Goal: Book appointment/travel/reservation

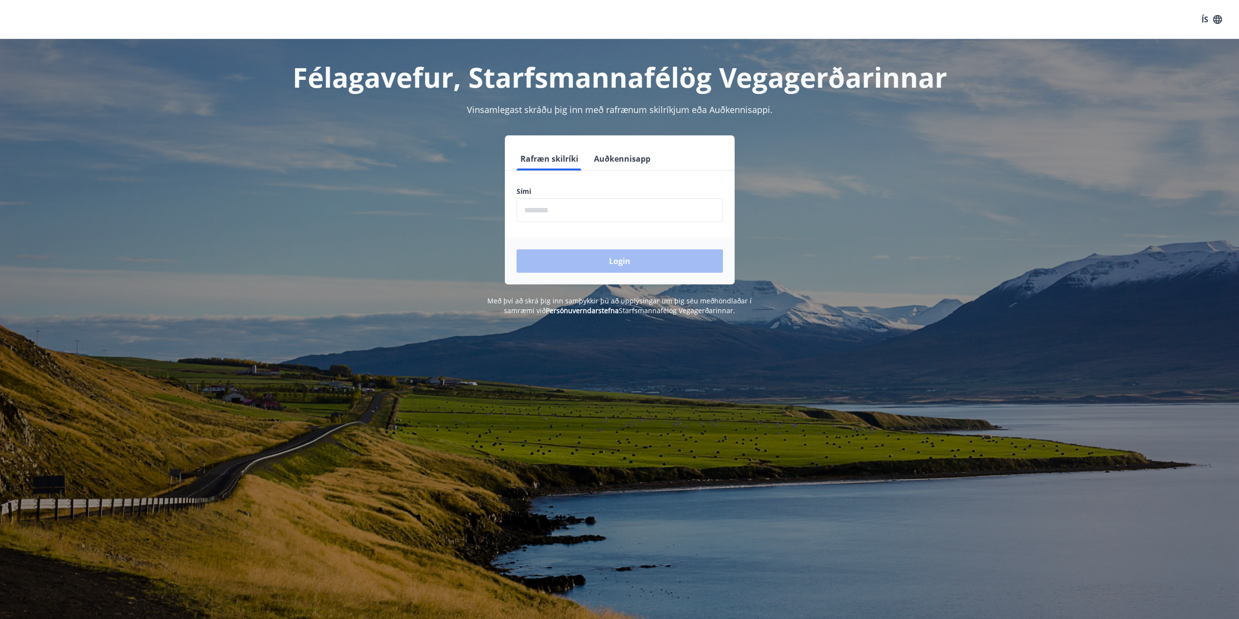
click at [563, 212] on input "phone" at bounding box center [619, 210] width 206 height 24
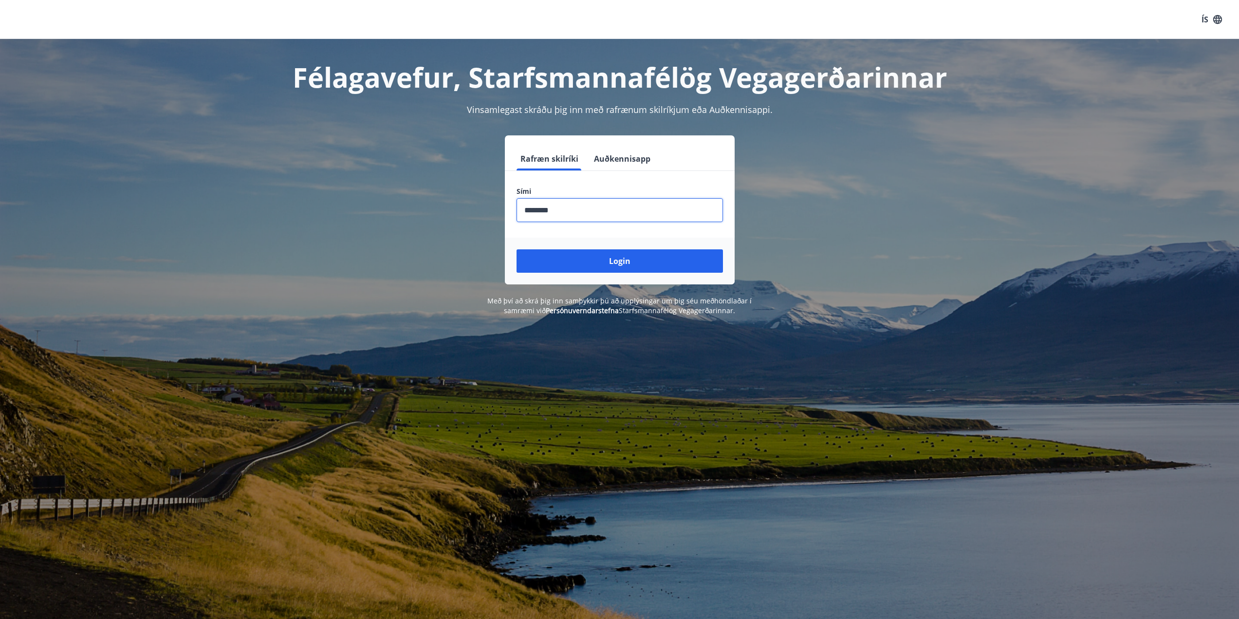
type input "********"
click at [516, 249] on button "Login" at bounding box center [619, 260] width 206 height 23
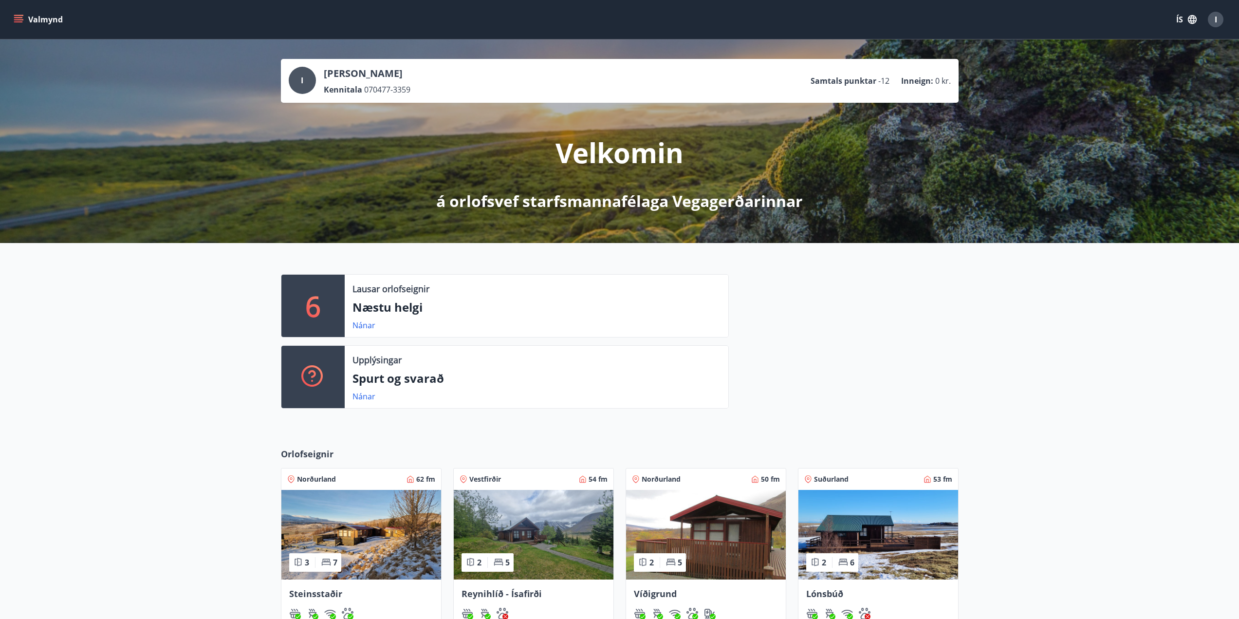
click at [395, 314] on p "Næstu helgi" at bounding box center [536, 307] width 368 height 17
click at [363, 326] on link "Nánar" at bounding box center [363, 325] width 23 height 11
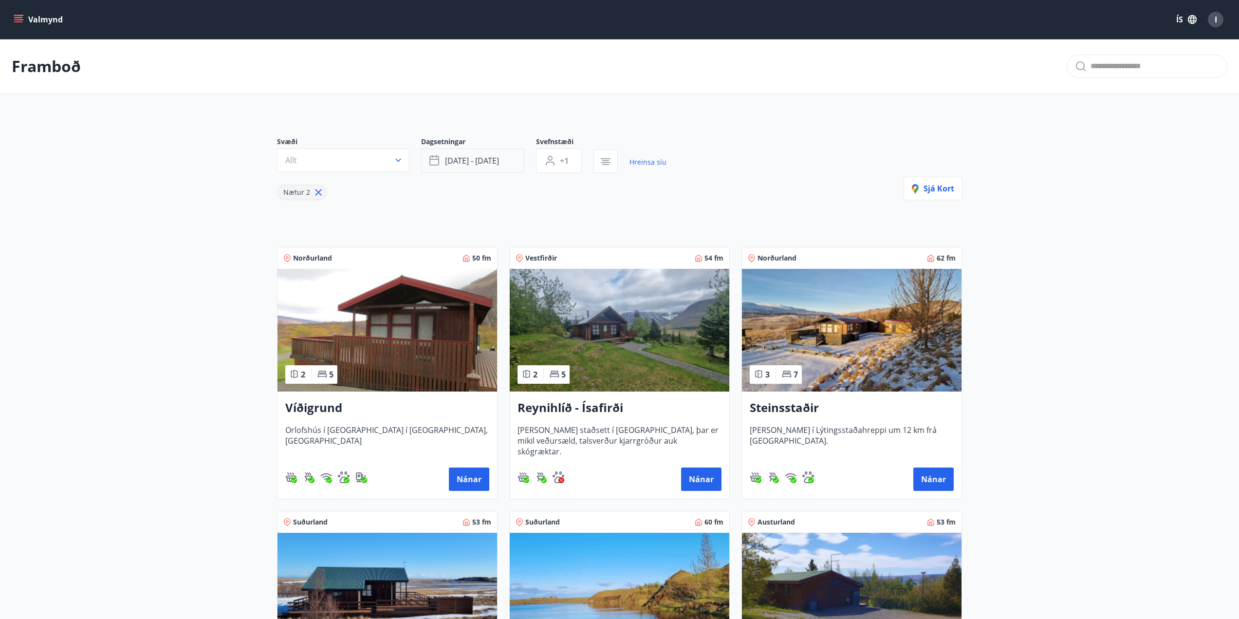
click at [484, 163] on span "[DATE] - [DATE]" at bounding box center [472, 160] width 54 height 11
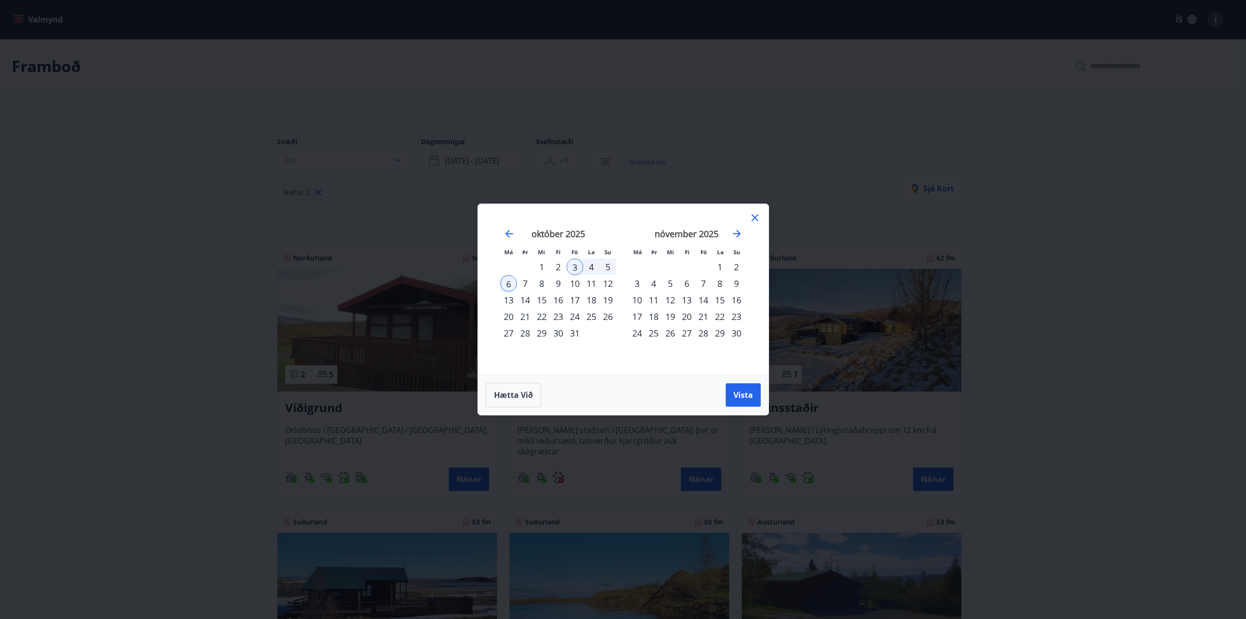
click at [575, 314] on div "24" at bounding box center [575, 316] width 17 height 17
drag, startPoint x: 575, startPoint y: 314, endPoint x: 610, endPoint y: 314, distance: 35.0
click at [610, 314] on tr "20 21 22 23 24 25 26" at bounding box center [558, 316] width 116 height 17
click at [610, 314] on div "26" at bounding box center [608, 316] width 17 height 17
click at [749, 395] on span "Vista" at bounding box center [742, 394] width 19 height 11
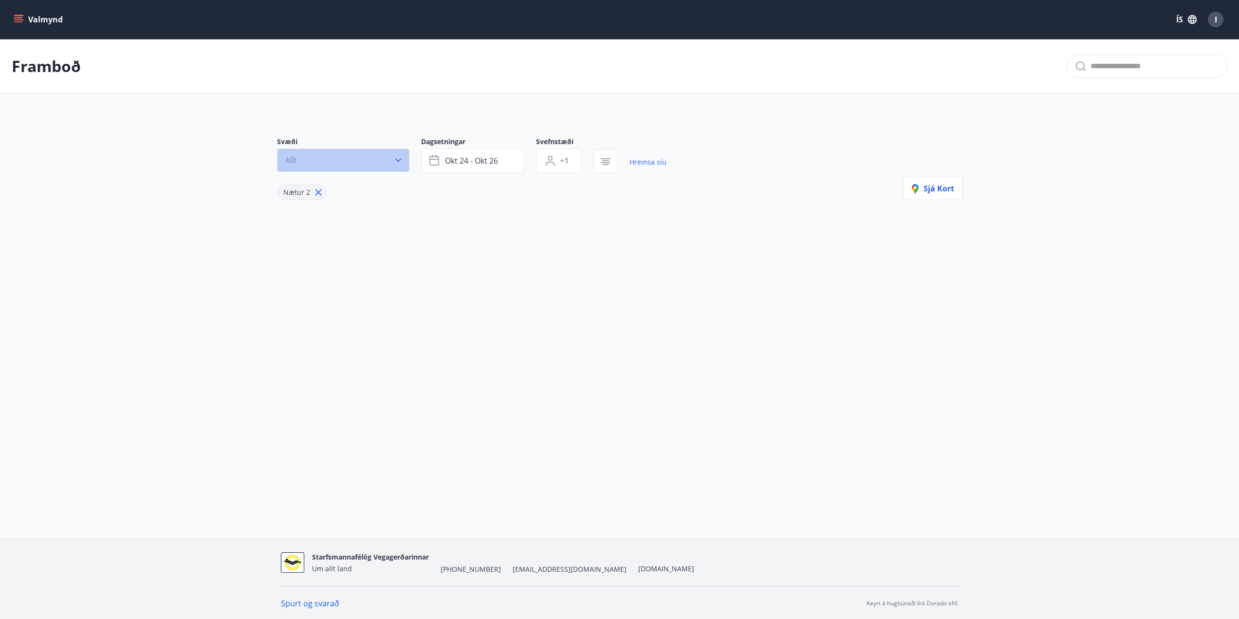
click at [400, 160] on icon "button" at bounding box center [398, 160] width 6 height 3
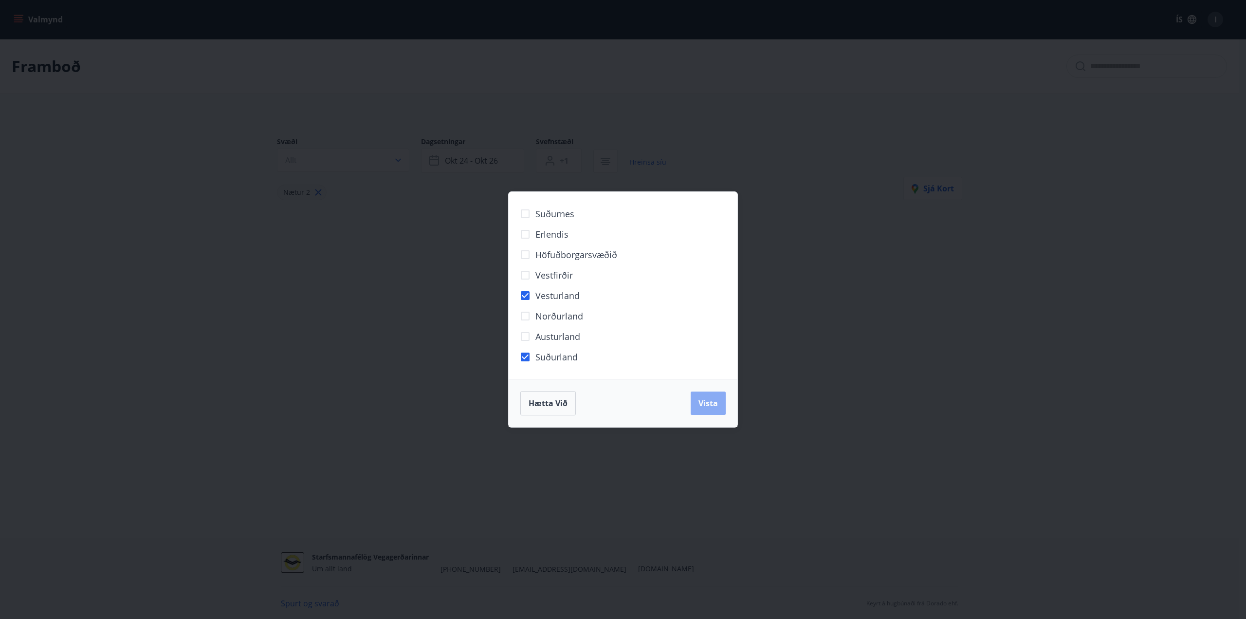
click at [709, 402] on span "Vista" at bounding box center [707, 403] width 19 height 11
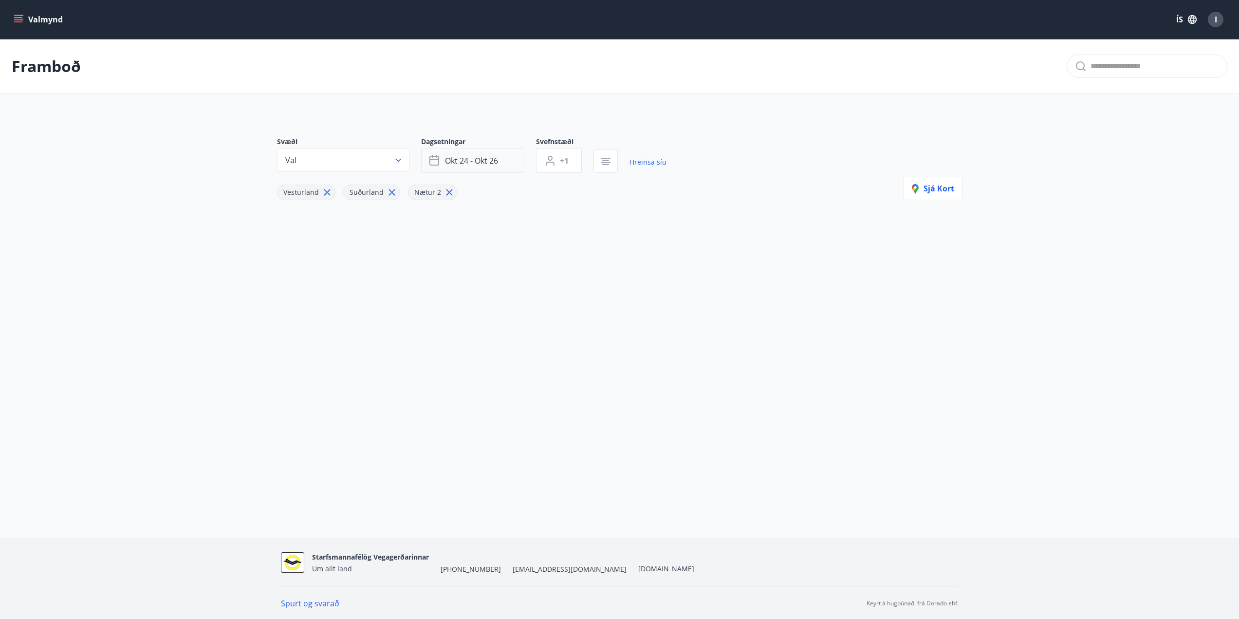
click at [505, 161] on button "okt 24 - okt 26" at bounding box center [472, 160] width 103 height 24
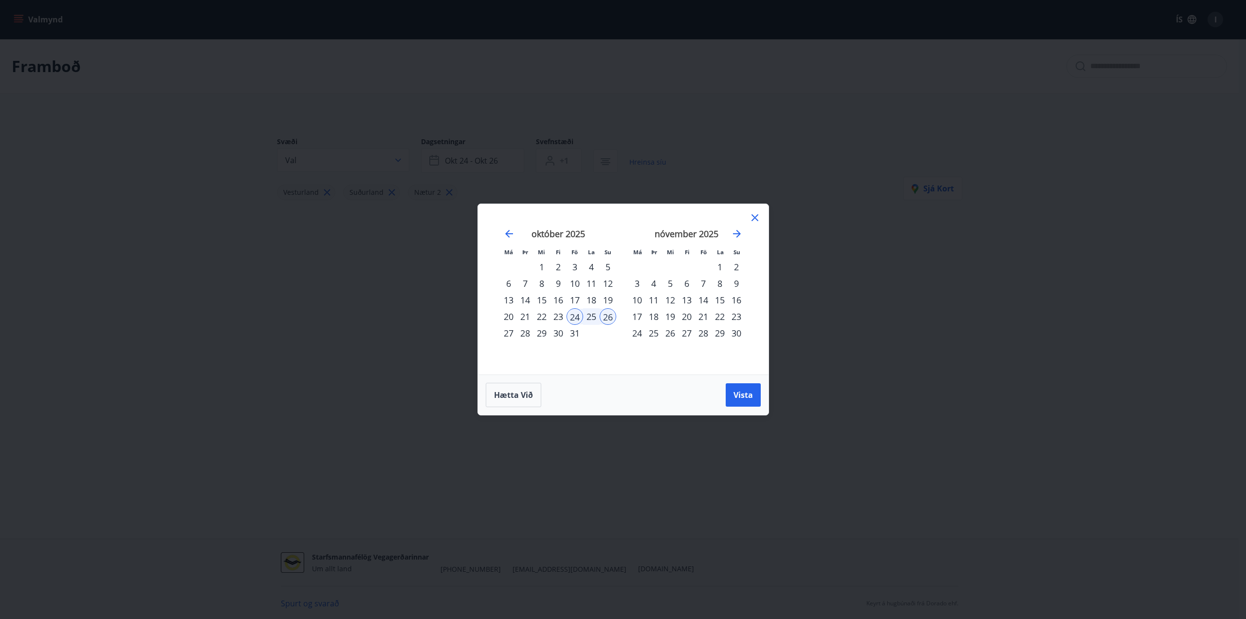
click at [750, 214] on icon at bounding box center [755, 218] width 12 height 12
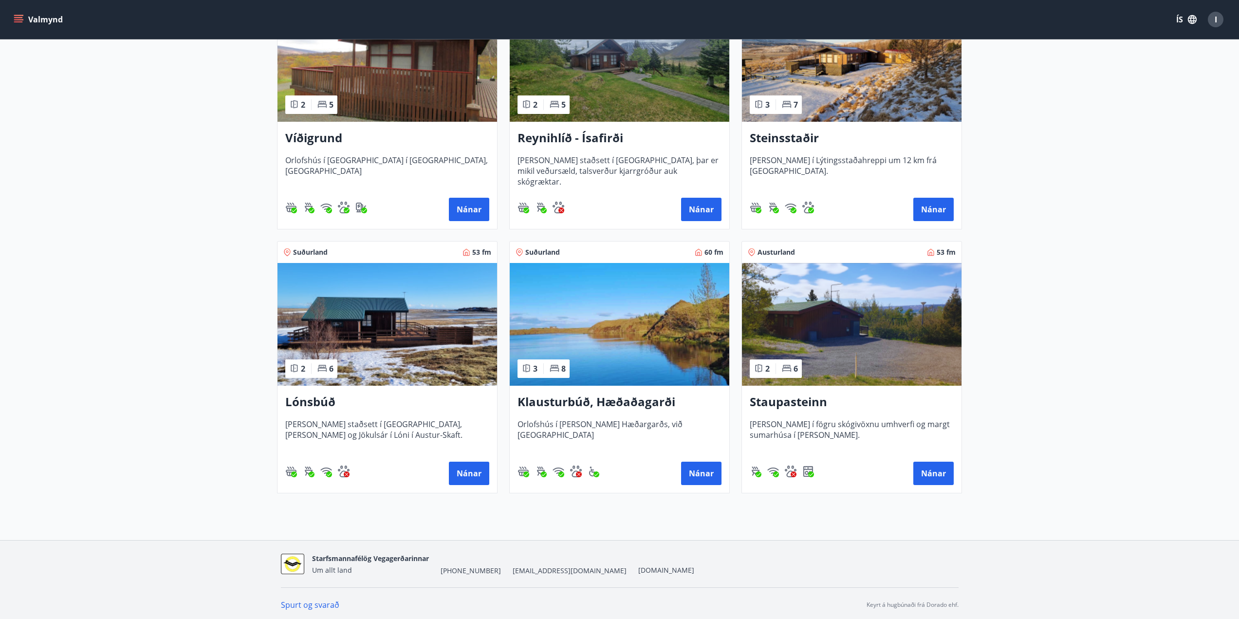
scroll to position [273, 0]
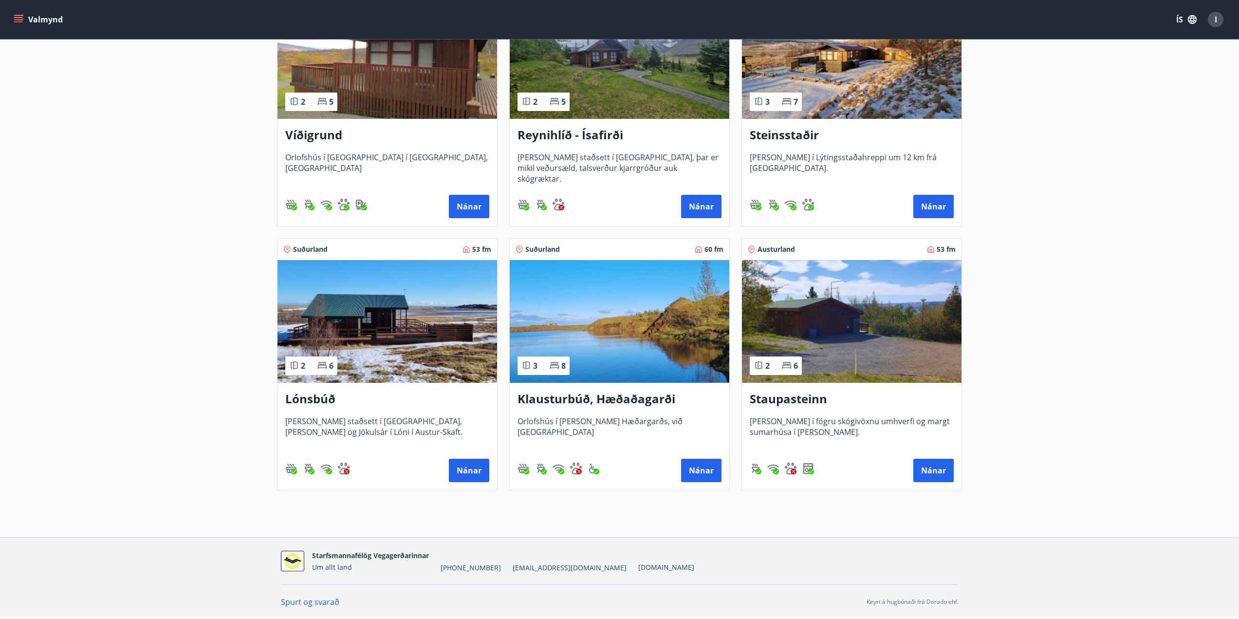
click at [619, 398] on h3 "Klausturbúð, Hæðaðagarði" at bounding box center [619, 399] width 204 height 18
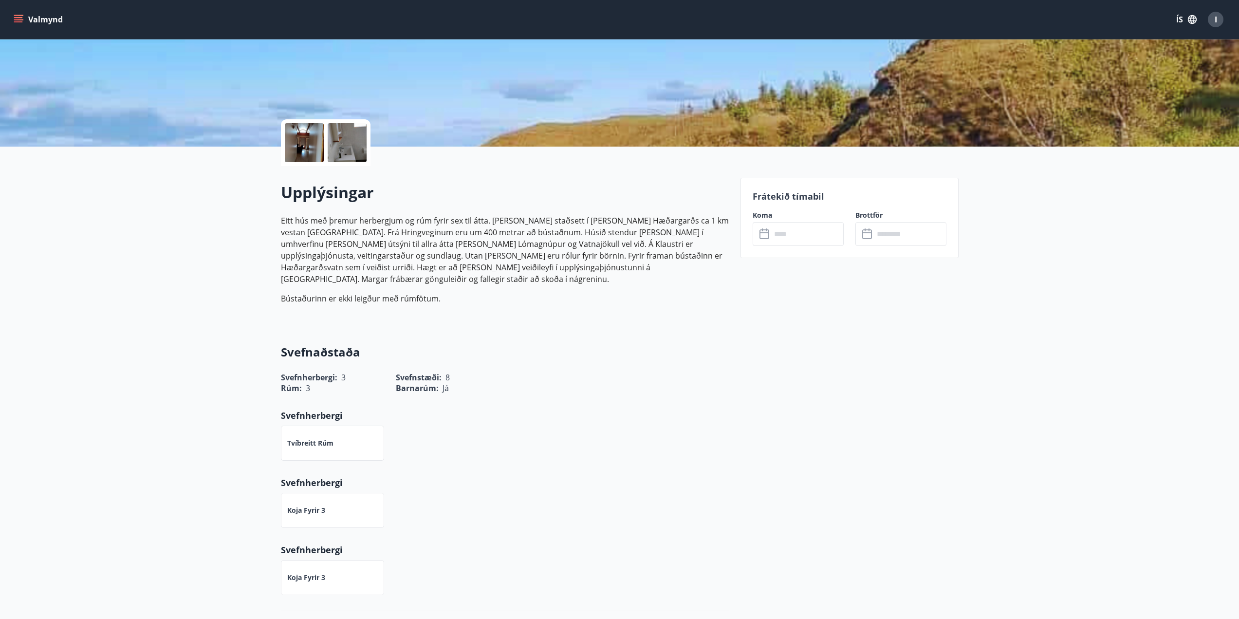
scroll to position [146, 0]
click at [780, 238] on input "text" at bounding box center [807, 233] width 73 height 24
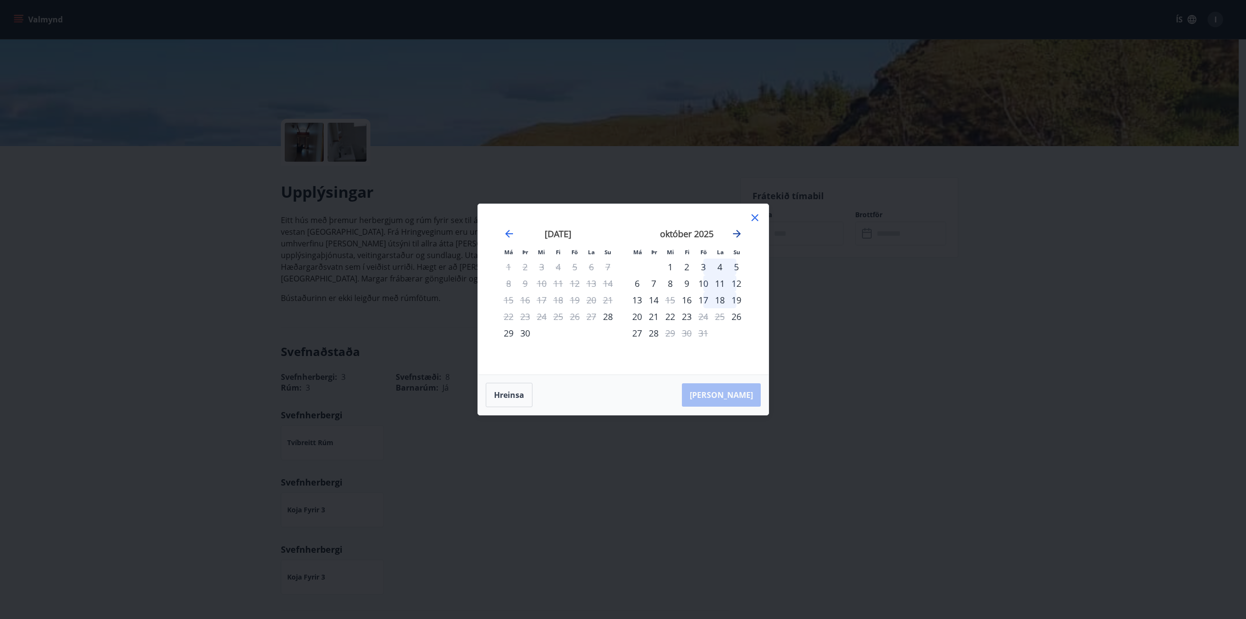
click at [733, 234] on icon "Move forward to switch to the next month." at bounding box center [737, 234] width 8 height 8
click at [755, 217] on icon at bounding box center [754, 217] width 7 height 7
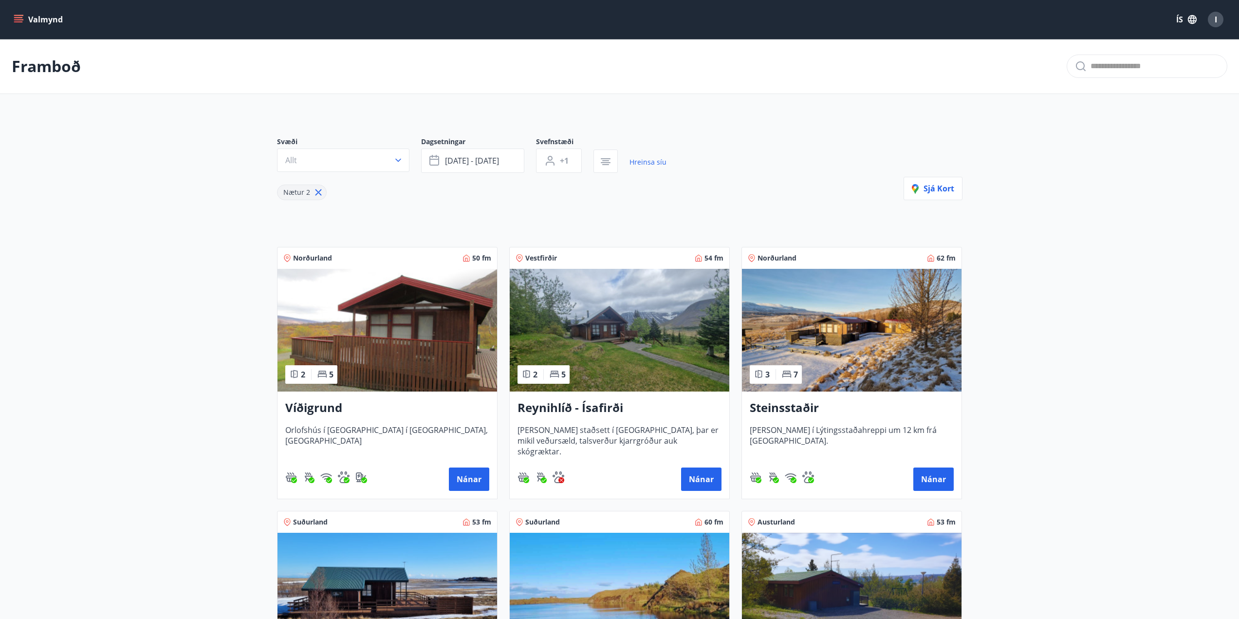
click at [318, 194] on icon at bounding box center [318, 192] width 11 height 11
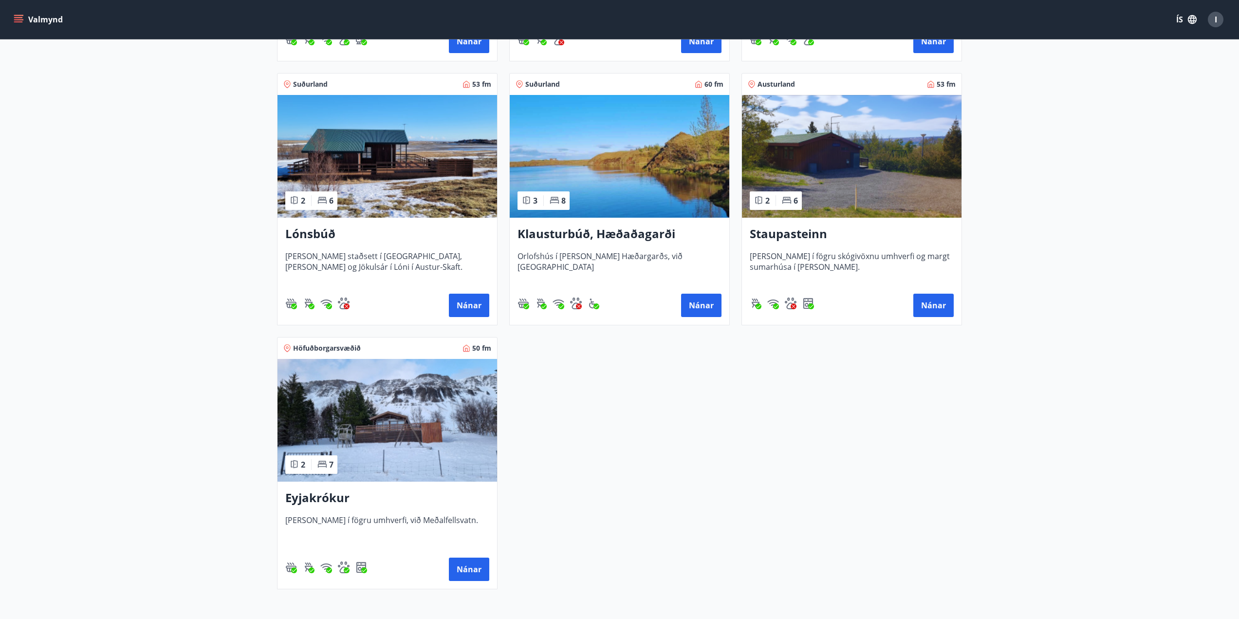
scroll to position [513, 0]
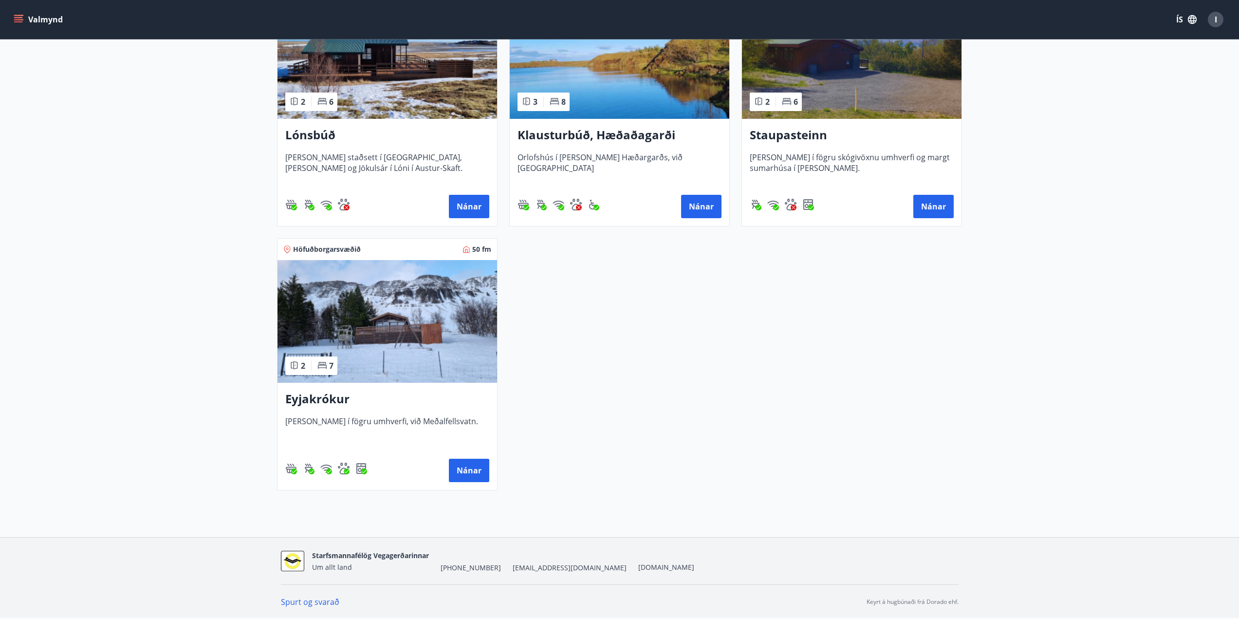
click at [355, 279] on img at bounding box center [386, 321] width 219 height 123
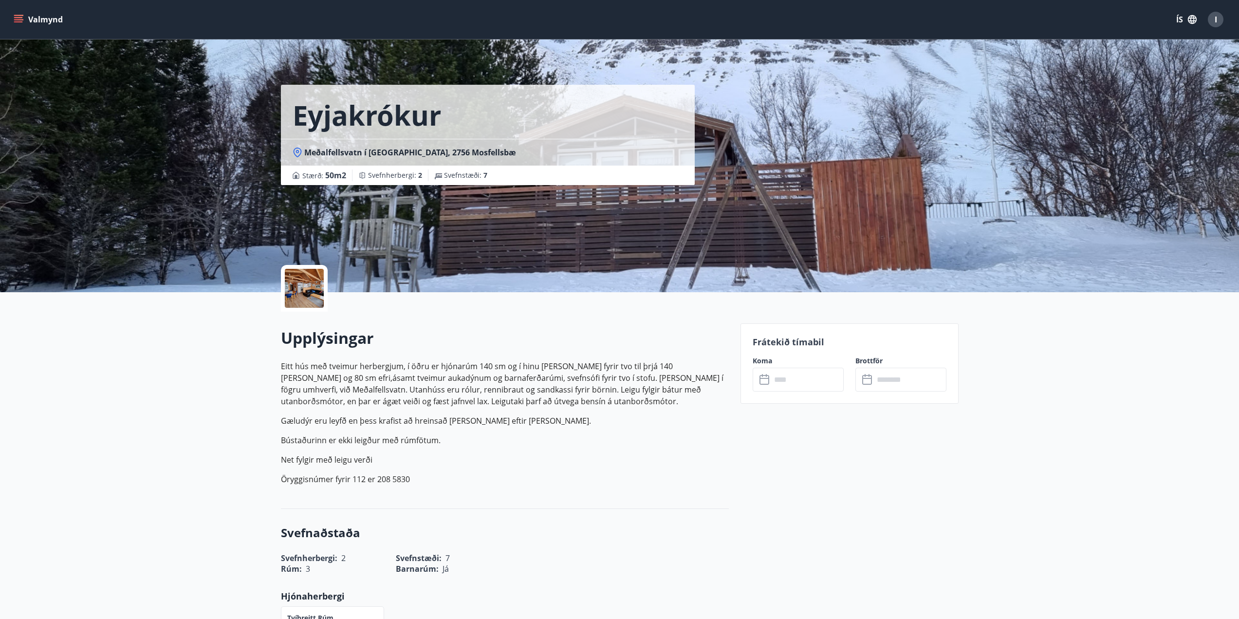
click at [787, 383] on input "text" at bounding box center [807, 379] width 73 height 24
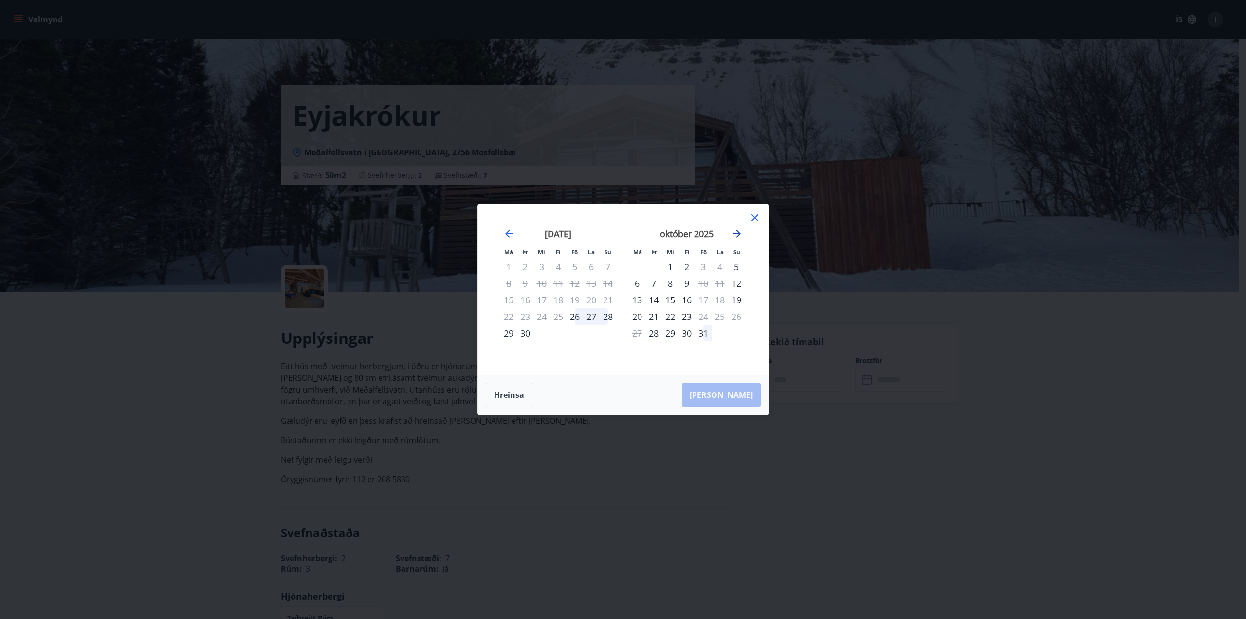
click at [738, 234] on icon "Move forward to switch to the next month." at bounding box center [737, 234] width 8 height 8
drag, startPoint x: 704, startPoint y: 284, endPoint x: 731, endPoint y: 284, distance: 26.3
click at [731, 284] on tr "3 4 5 6 7 8 9" at bounding box center [687, 283] width 116 height 17
drag, startPoint x: 702, startPoint y: 283, endPoint x: 743, endPoint y: 282, distance: 40.9
click at [743, 282] on tr "3 4 5 6 7 8 9" at bounding box center [687, 283] width 116 height 17
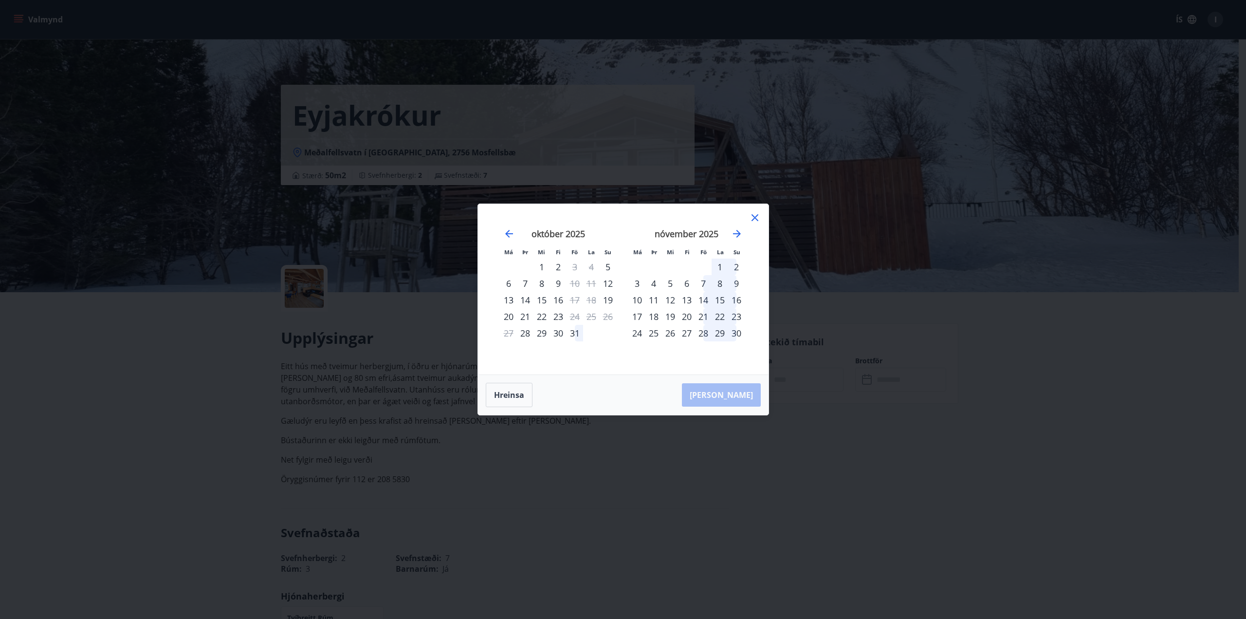
click at [705, 283] on div "7" at bounding box center [703, 283] width 17 height 17
drag, startPoint x: 705, startPoint y: 283, endPoint x: 731, endPoint y: 283, distance: 26.3
click at [731, 283] on tr "3 4 5 6 7 8 9" at bounding box center [687, 283] width 116 height 17
click at [738, 283] on div "9" at bounding box center [736, 283] width 17 height 17
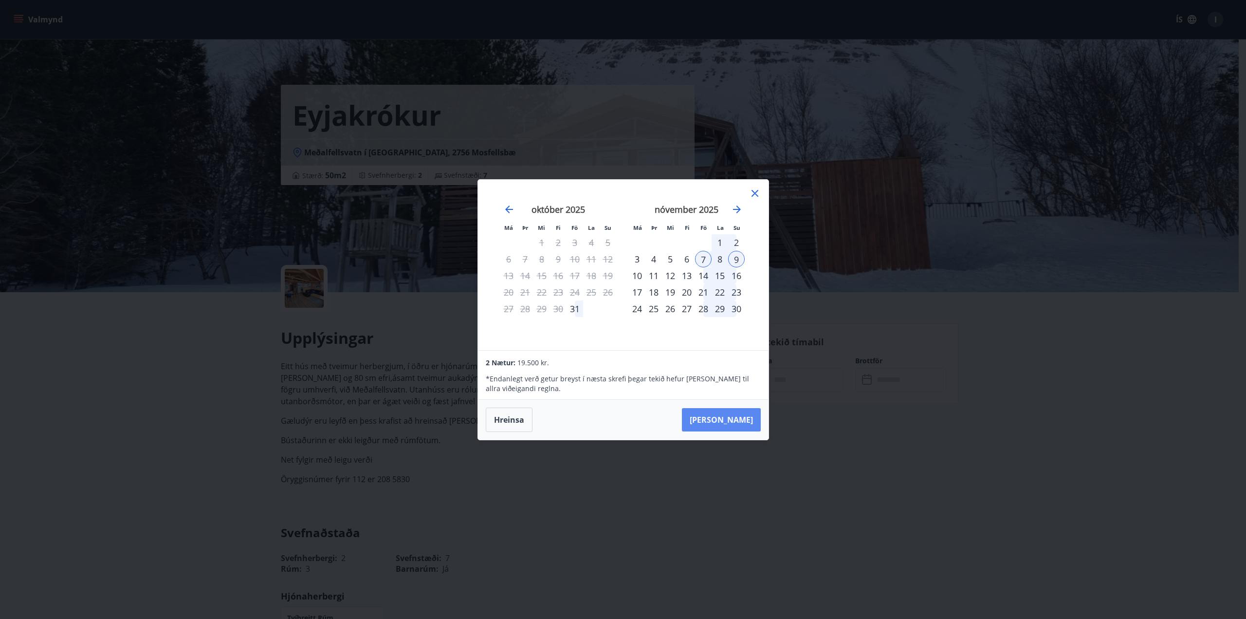
click at [727, 420] on button "[PERSON_NAME]" at bounding box center [721, 419] width 79 height 23
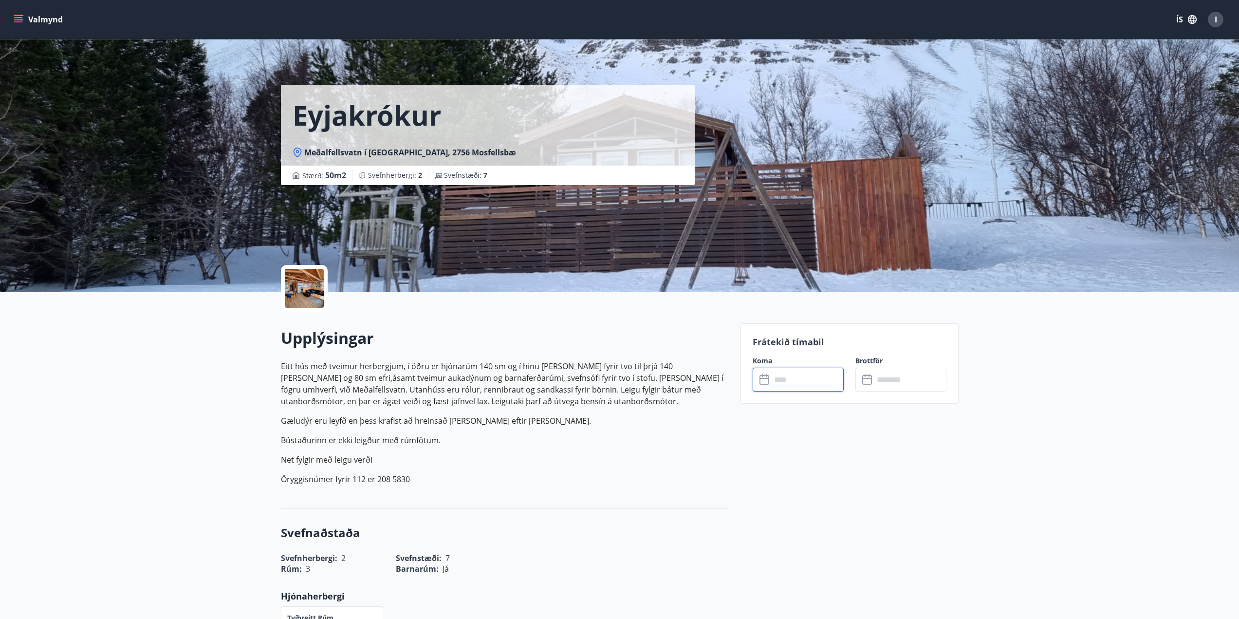
type input "******"
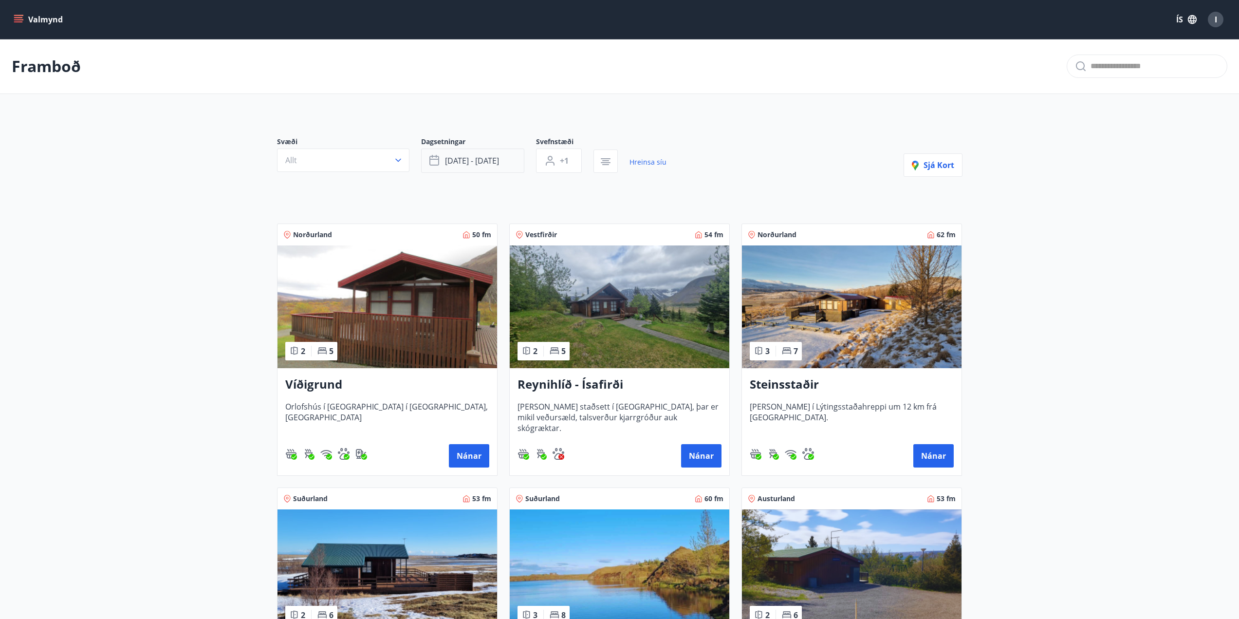
click at [494, 165] on span "[DATE] - [DATE]" at bounding box center [472, 160] width 54 height 11
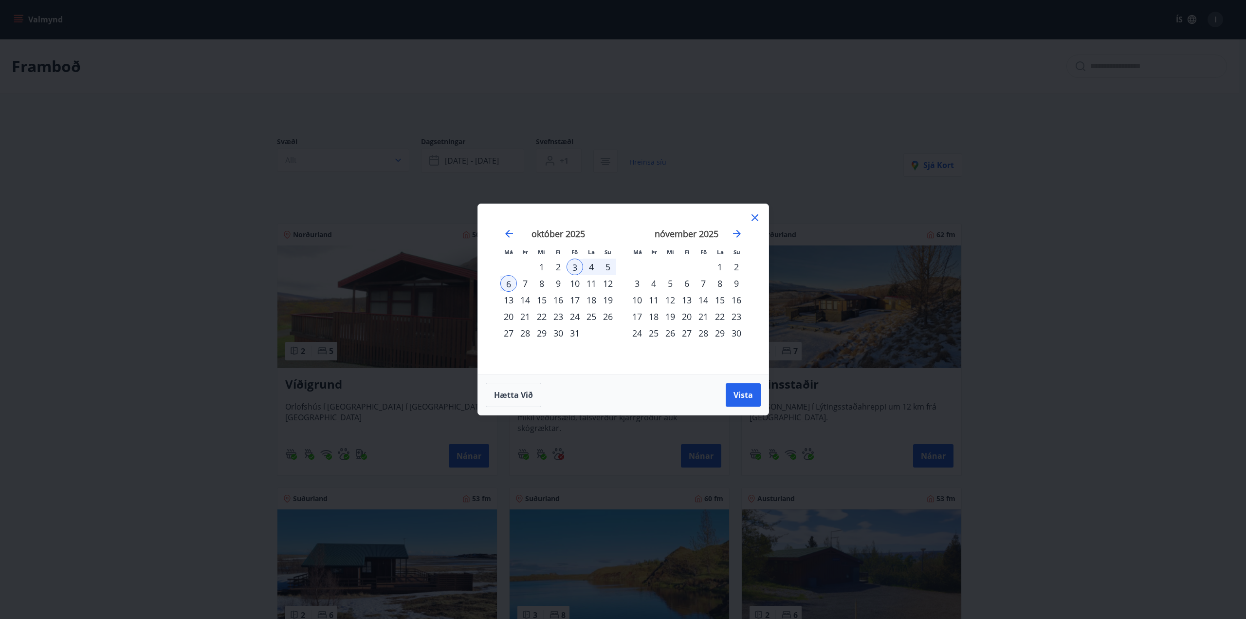
click at [573, 318] on div "24" at bounding box center [575, 316] width 17 height 17
click at [607, 316] on div "26" at bounding box center [608, 316] width 17 height 17
click at [747, 394] on span "Vista" at bounding box center [742, 394] width 19 height 11
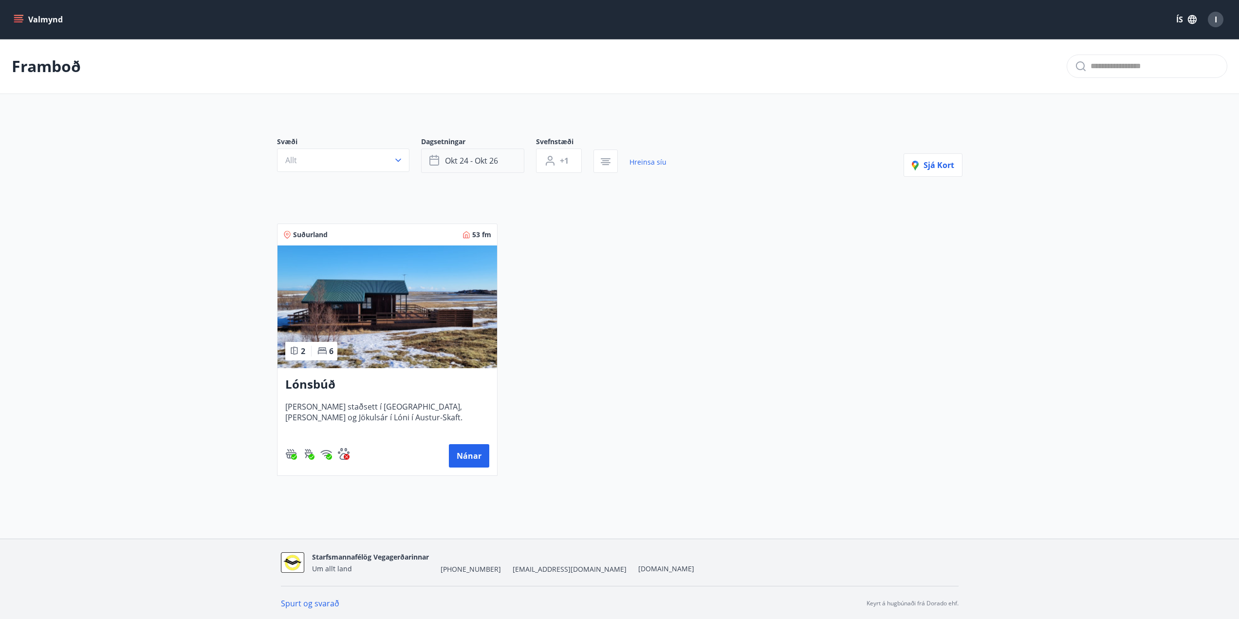
click at [507, 163] on button "okt 24 - okt 26" at bounding box center [472, 160] width 103 height 24
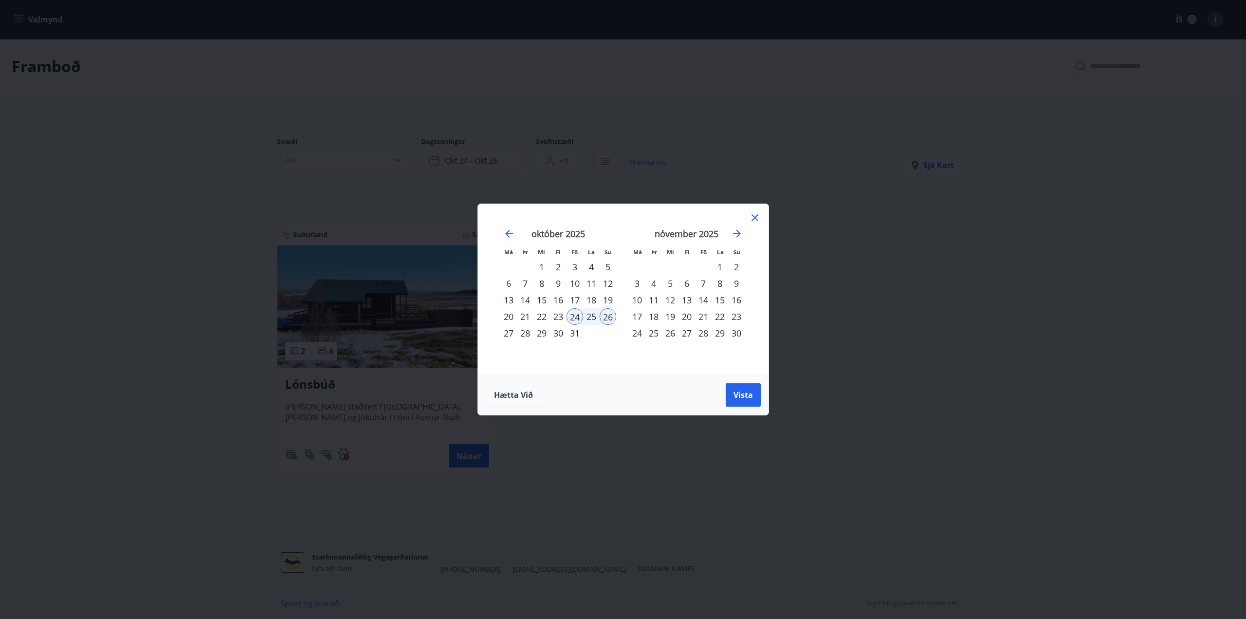
click at [701, 284] on div "7" at bounding box center [703, 283] width 17 height 17
click at [735, 285] on div "9" at bounding box center [736, 283] width 17 height 17
click at [742, 394] on span "Vista" at bounding box center [742, 394] width 19 height 11
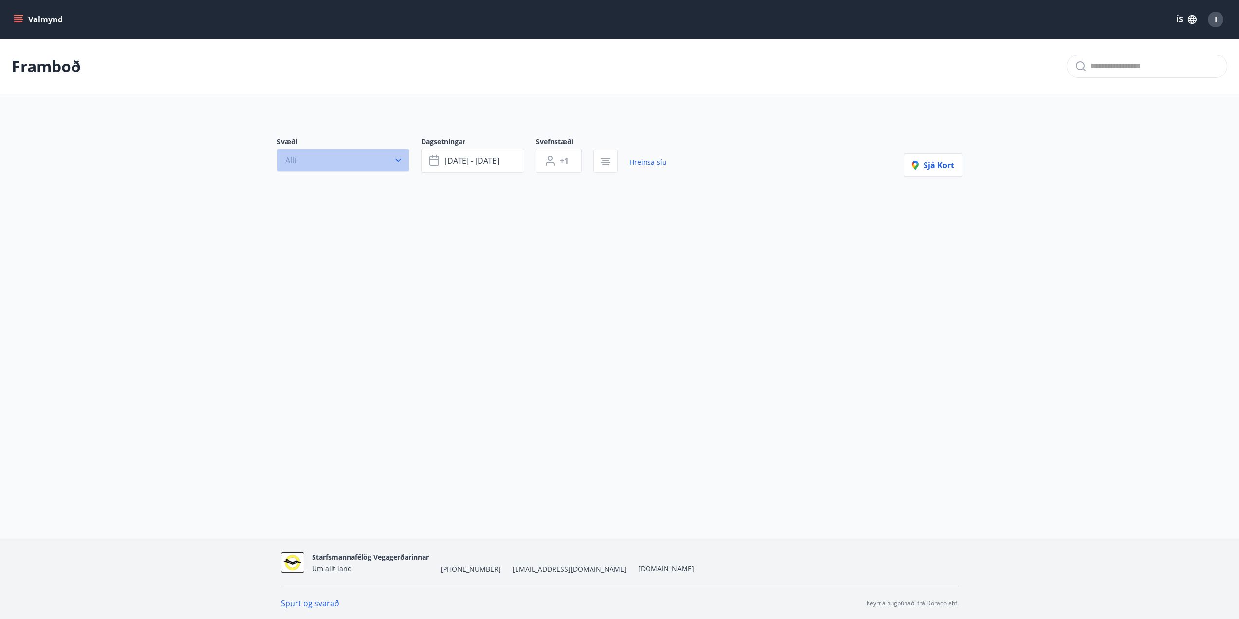
click at [400, 159] on icon "button" at bounding box center [398, 160] width 10 height 10
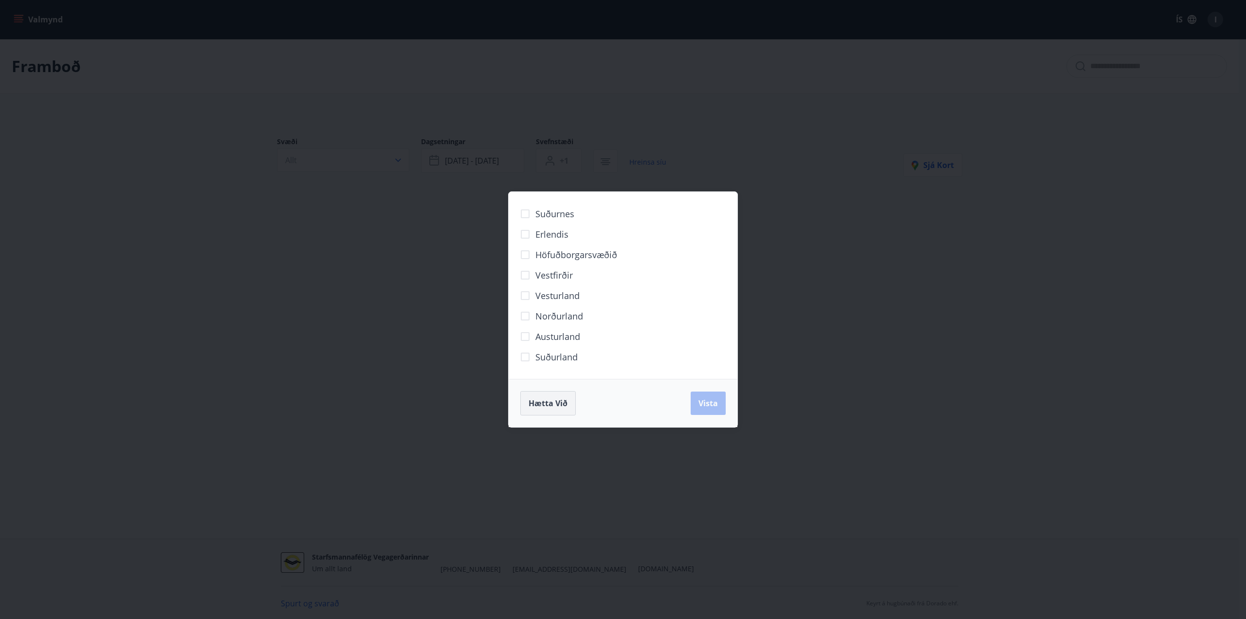
click at [560, 410] on button "Hætta við" at bounding box center [547, 403] width 55 height 24
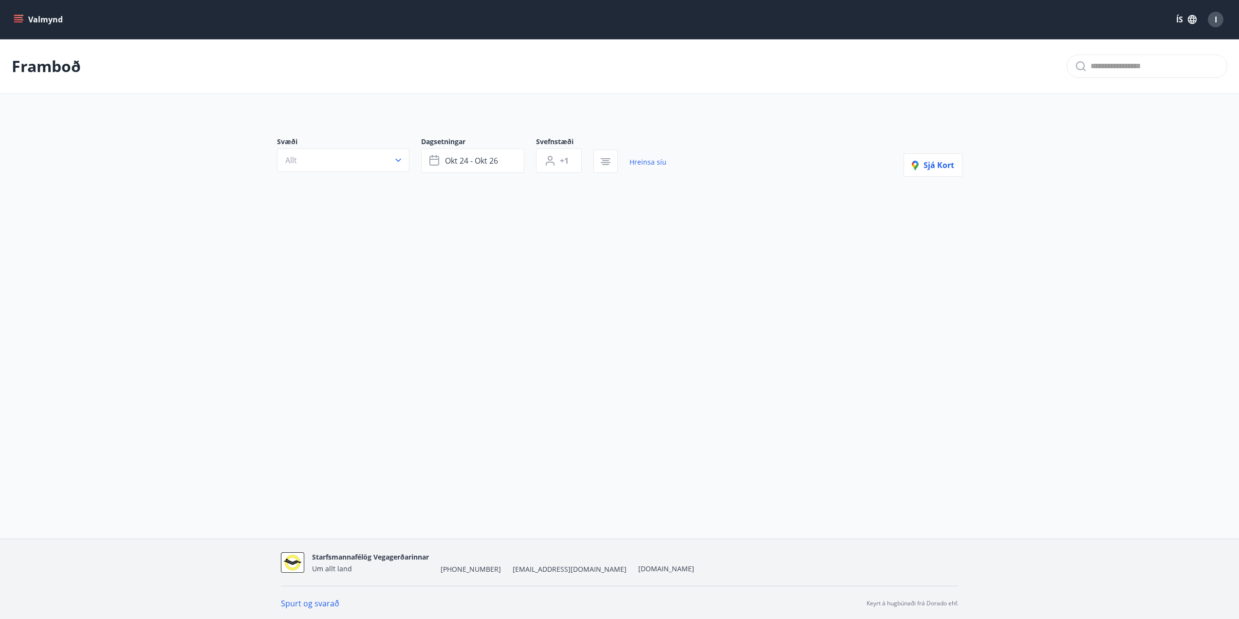
scroll to position [1, 0]
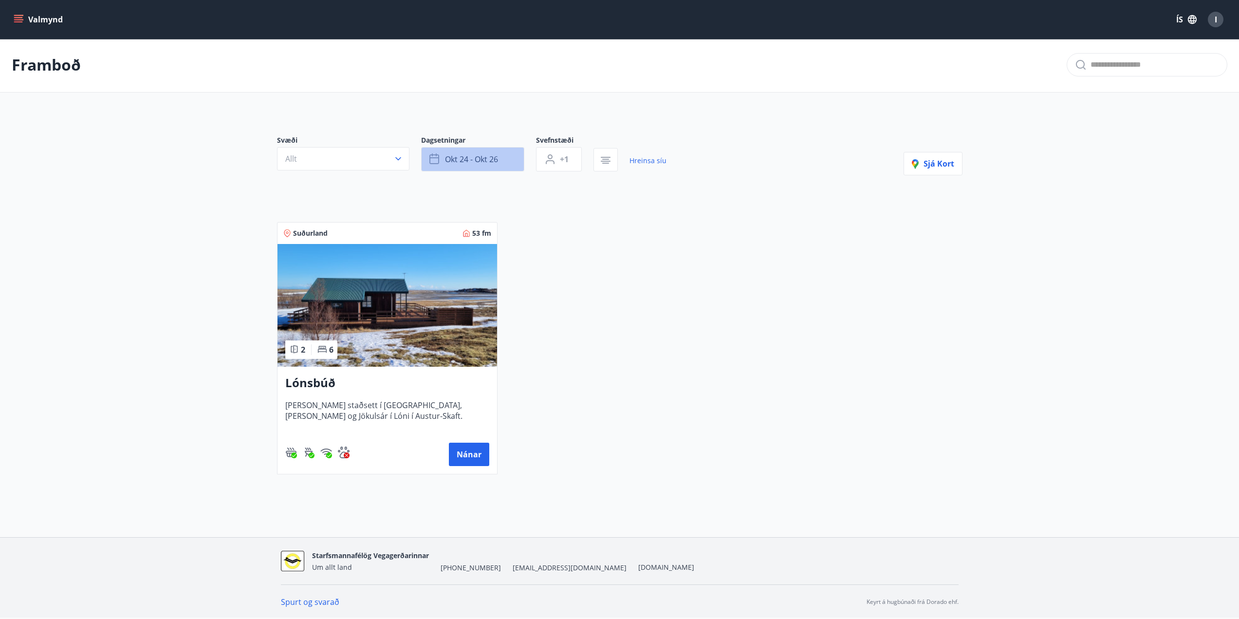
click at [446, 158] on span "okt 24 - okt 26" at bounding box center [471, 159] width 53 height 11
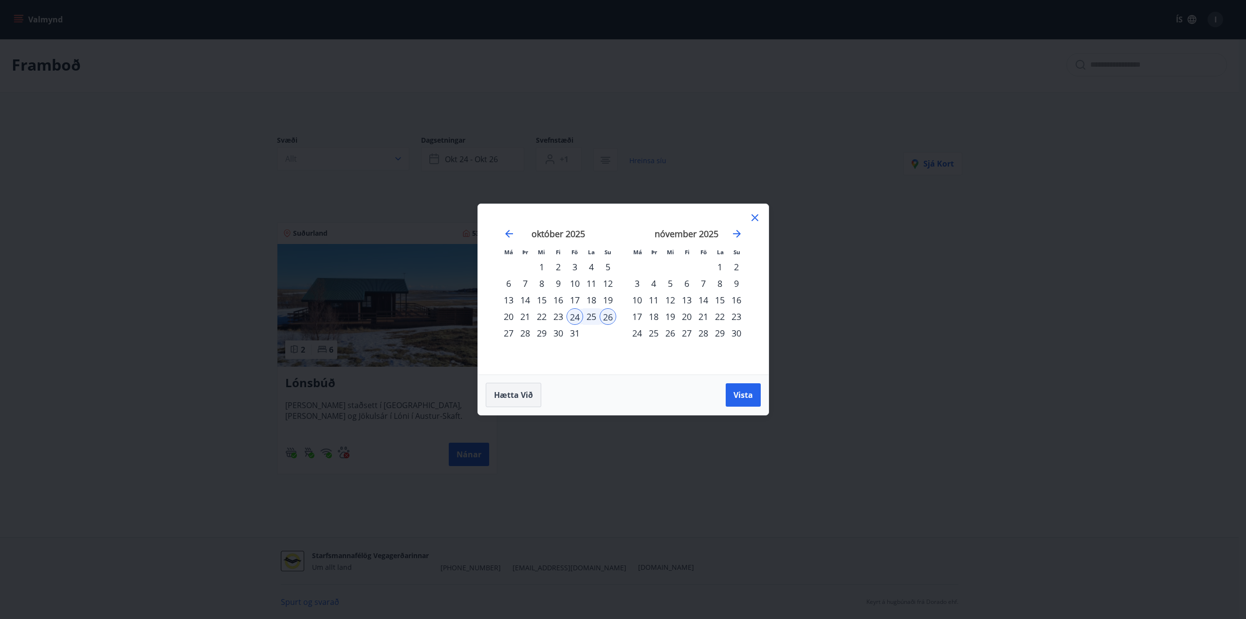
click at [529, 395] on span "Hætta við" at bounding box center [513, 394] width 39 height 11
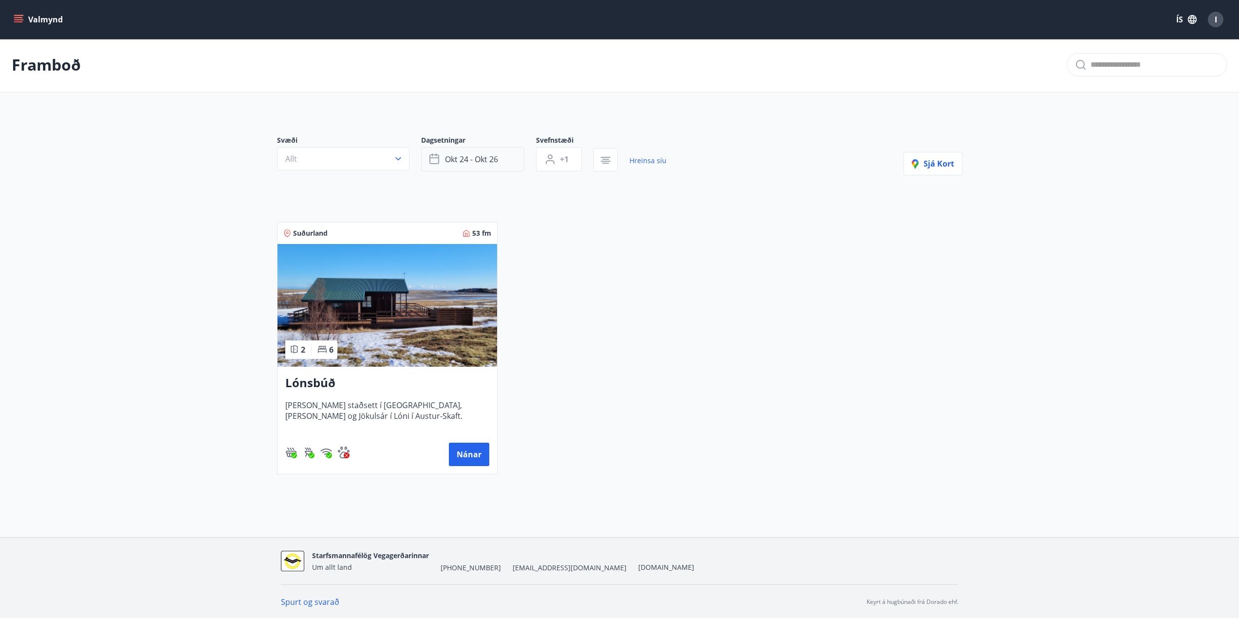
click at [502, 153] on button "okt 24 - okt 26" at bounding box center [472, 159] width 103 height 24
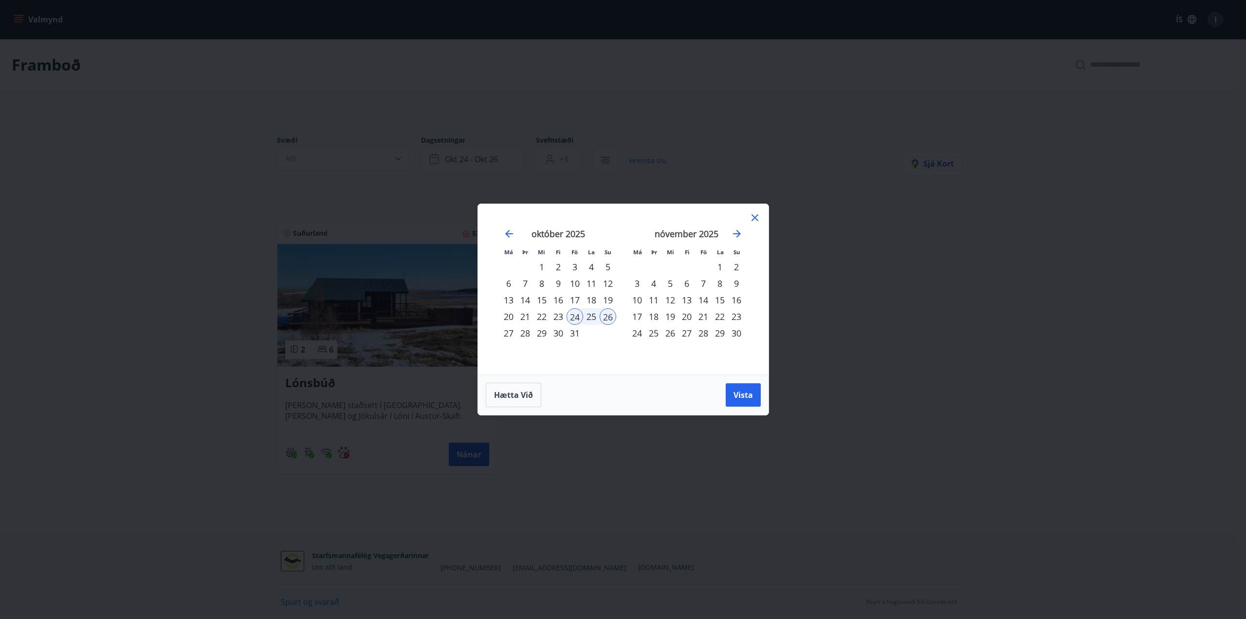
click at [542, 267] on div "1" at bounding box center [541, 266] width 17 height 17
click at [721, 263] on div "1" at bounding box center [720, 266] width 17 height 17
click at [540, 267] on div "1" at bounding box center [541, 266] width 17 height 17
click at [730, 334] on div "30" at bounding box center [736, 333] width 17 height 17
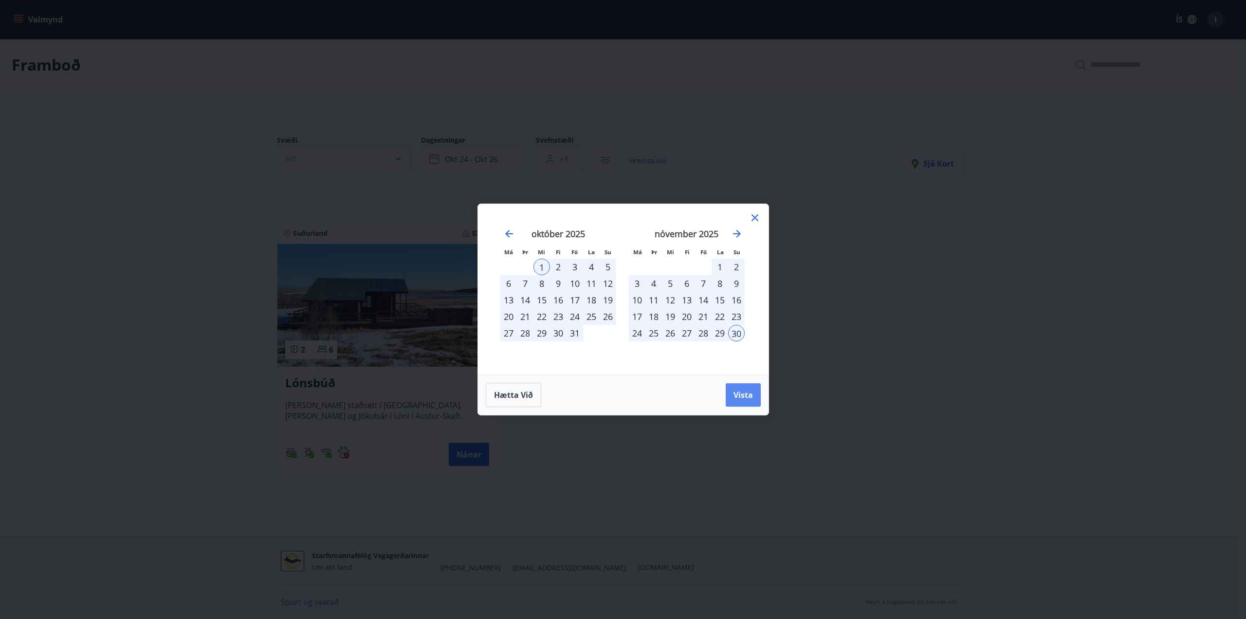
click at [745, 394] on span "Vista" at bounding box center [742, 394] width 19 height 11
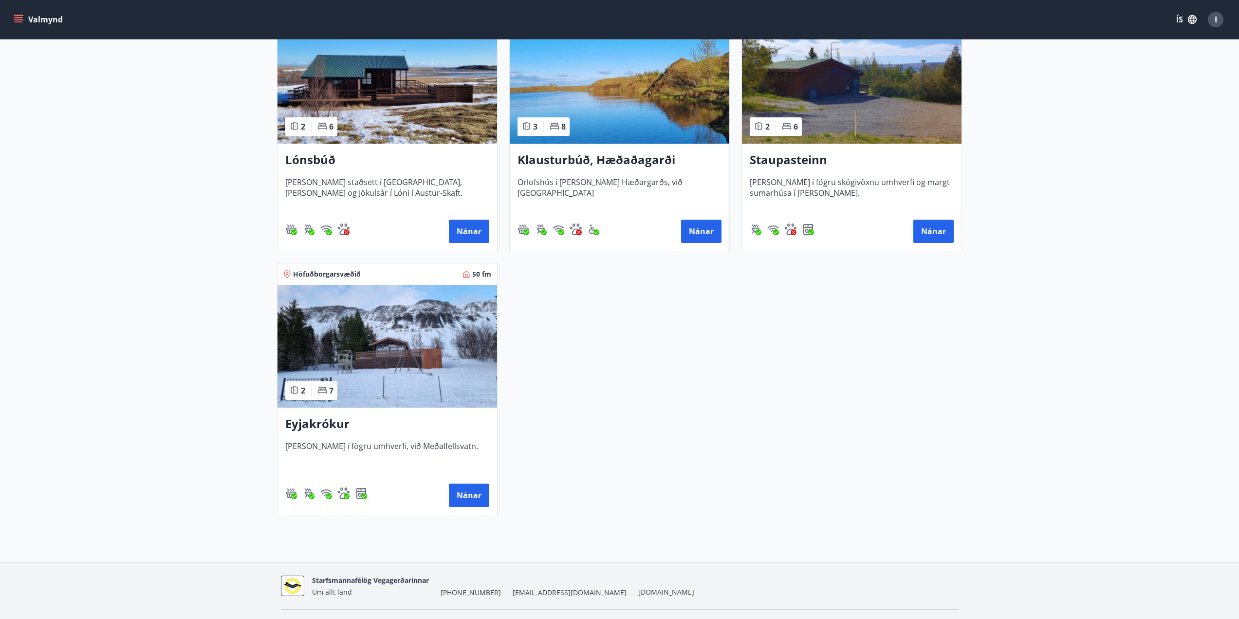
scroll to position [439, 0]
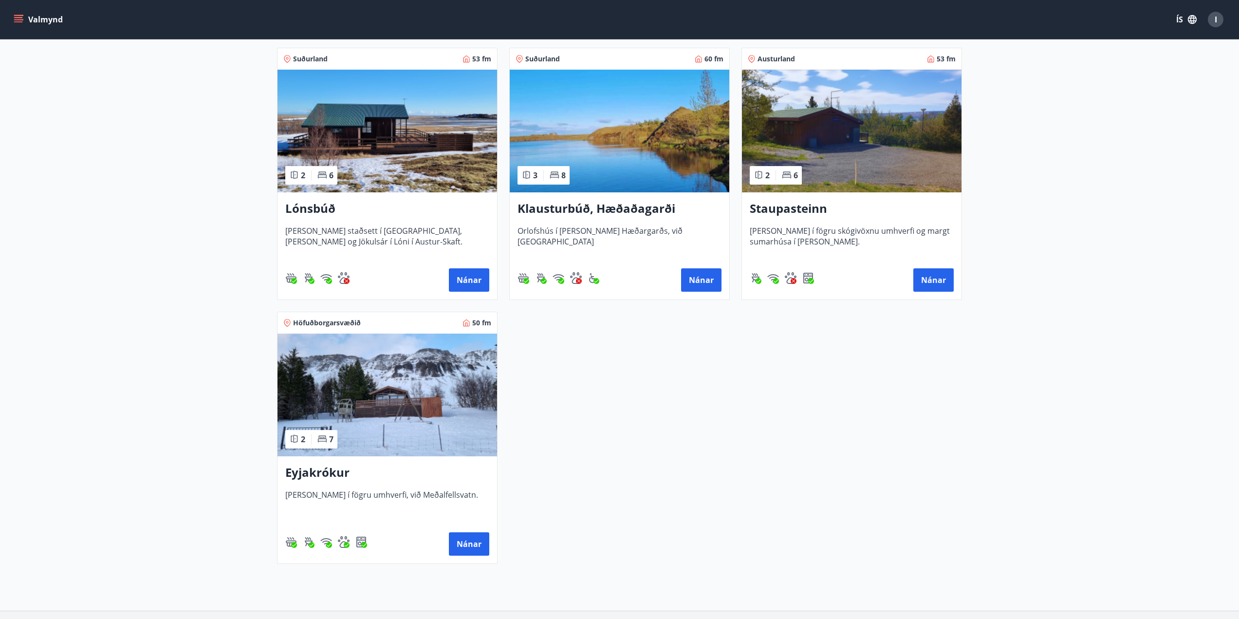
click at [302, 473] on h3 "Eyjakrókur" at bounding box center [387, 473] width 204 height 18
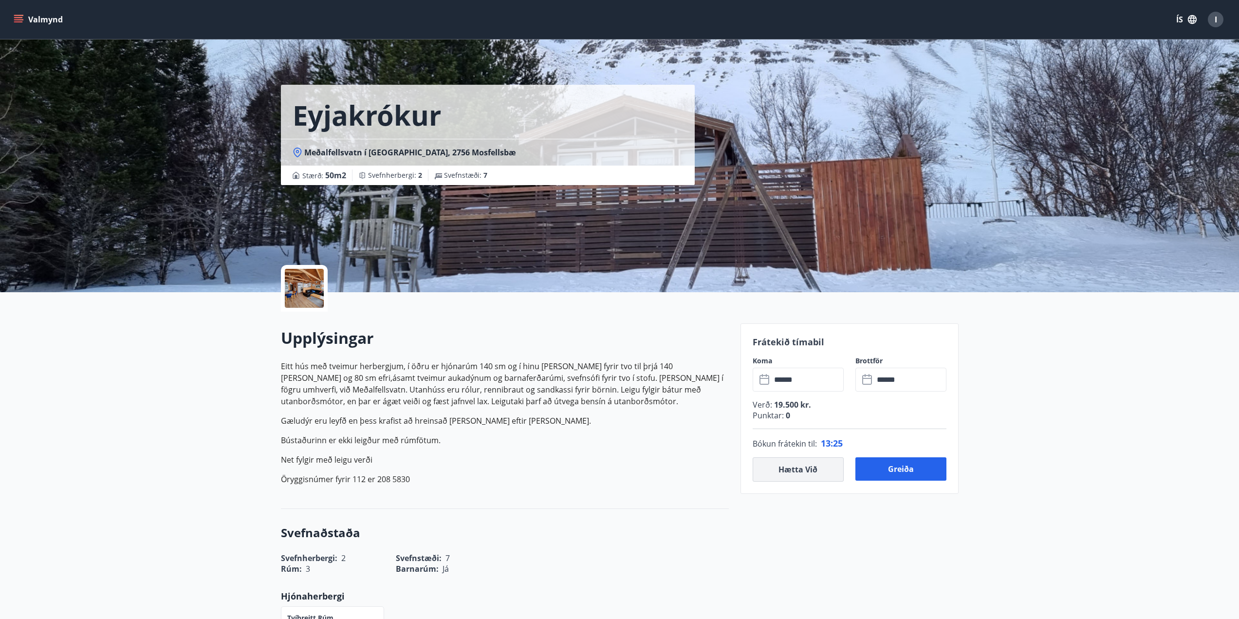
click at [808, 469] on button "Hætta við" at bounding box center [797, 469] width 91 height 24
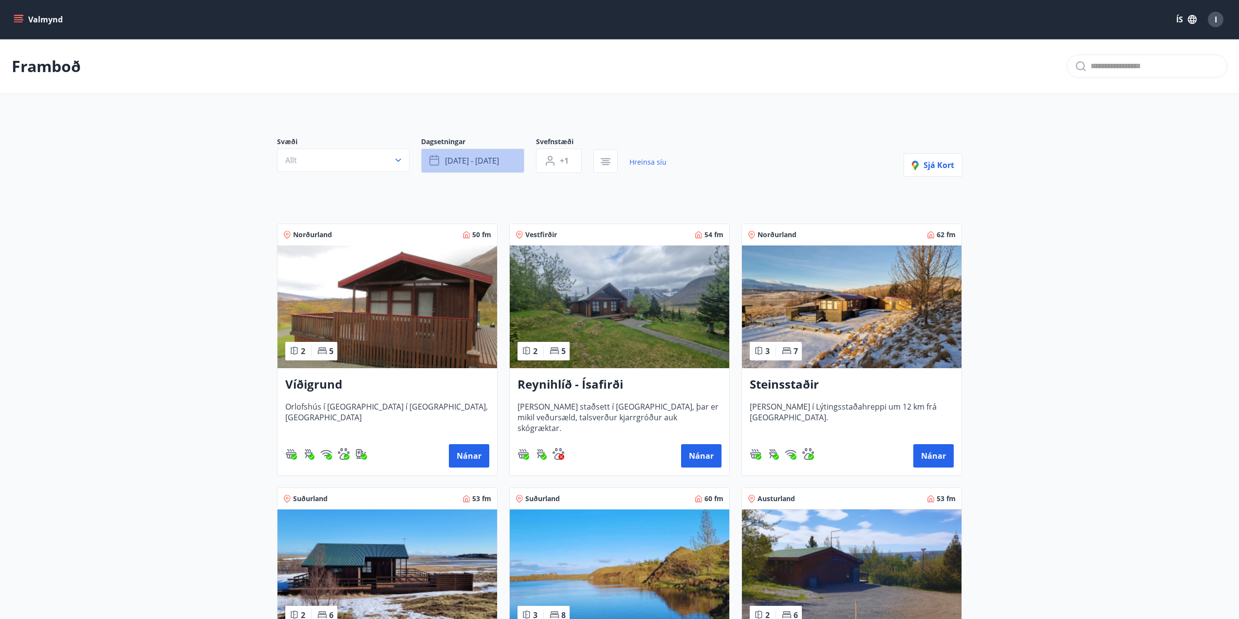
click at [506, 165] on button "[DATE] - [DATE]" at bounding box center [472, 160] width 103 height 24
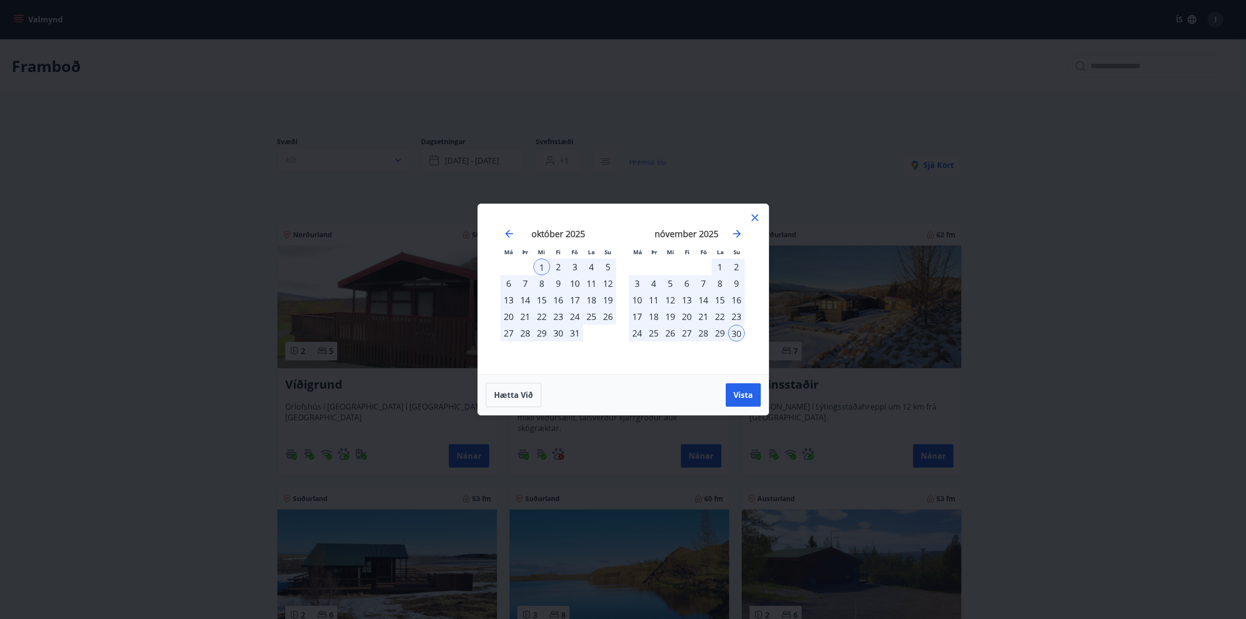
click at [703, 283] on div "7" at bounding box center [703, 283] width 17 height 17
click at [737, 286] on div "9" at bounding box center [736, 283] width 17 height 17
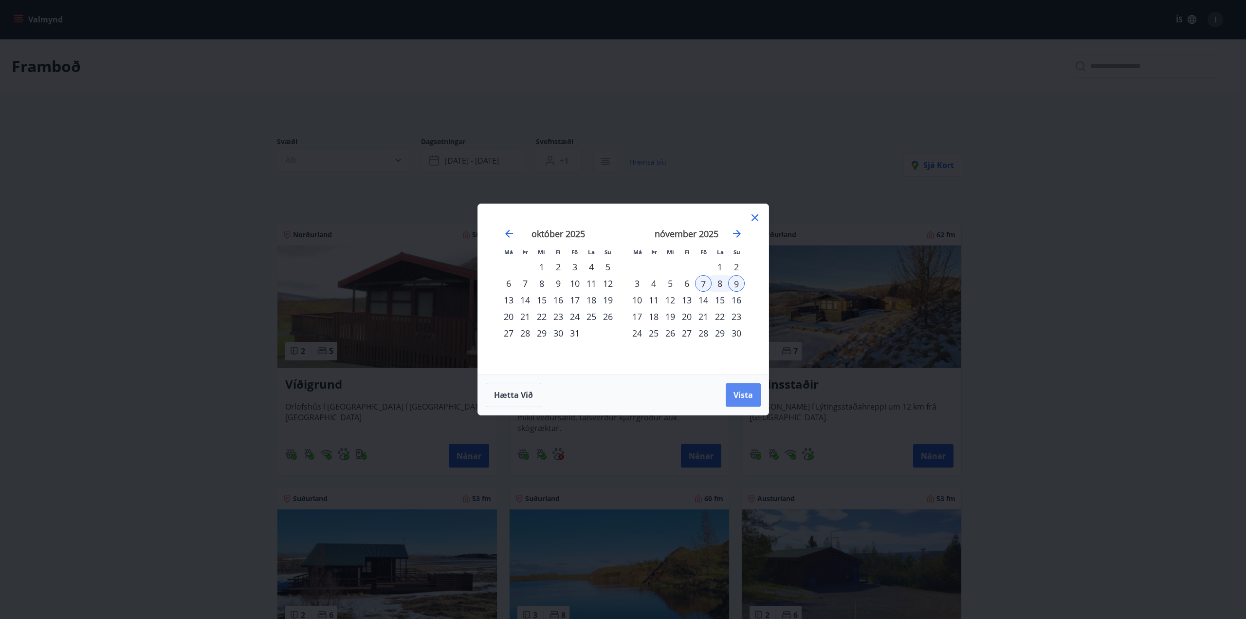
click at [739, 400] on button "Vista" at bounding box center [743, 394] width 35 height 23
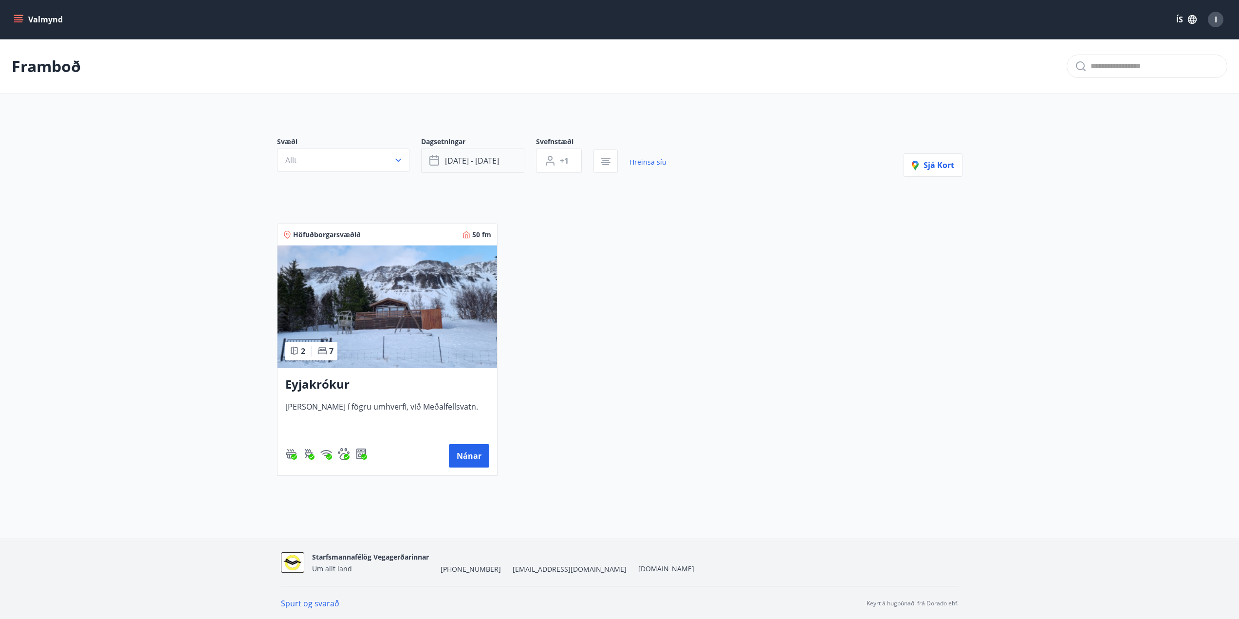
click at [507, 158] on button "[DATE] - [DATE]" at bounding box center [472, 160] width 103 height 24
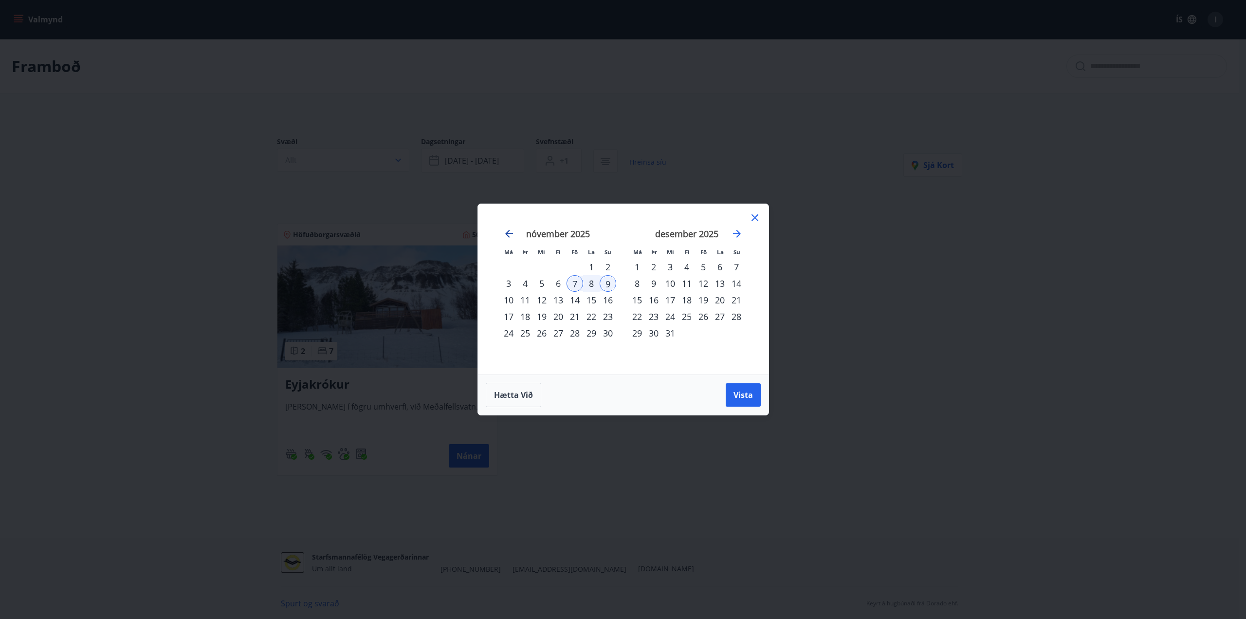
click at [503, 231] on icon "Move backward to switch to the previous month." at bounding box center [509, 234] width 12 height 12
click at [541, 265] on div "1" at bounding box center [541, 266] width 17 height 17
click at [738, 332] on div "30" at bounding box center [736, 333] width 17 height 17
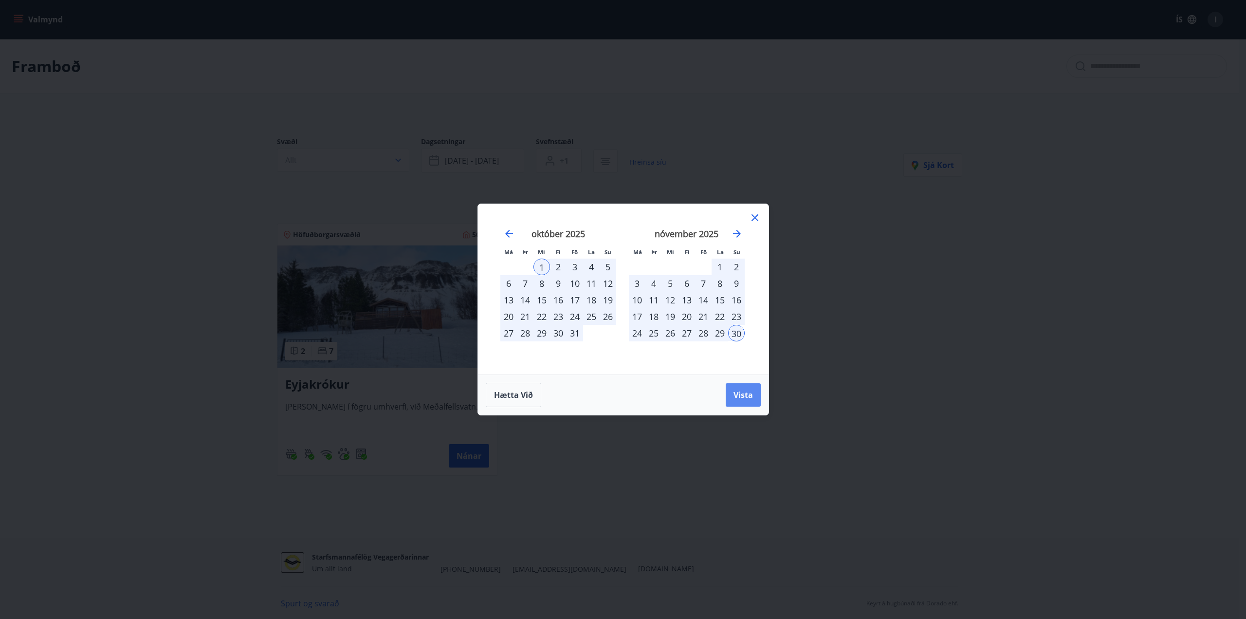
click at [748, 396] on span "Vista" at bounding box center [742, 394] width 19 height 11
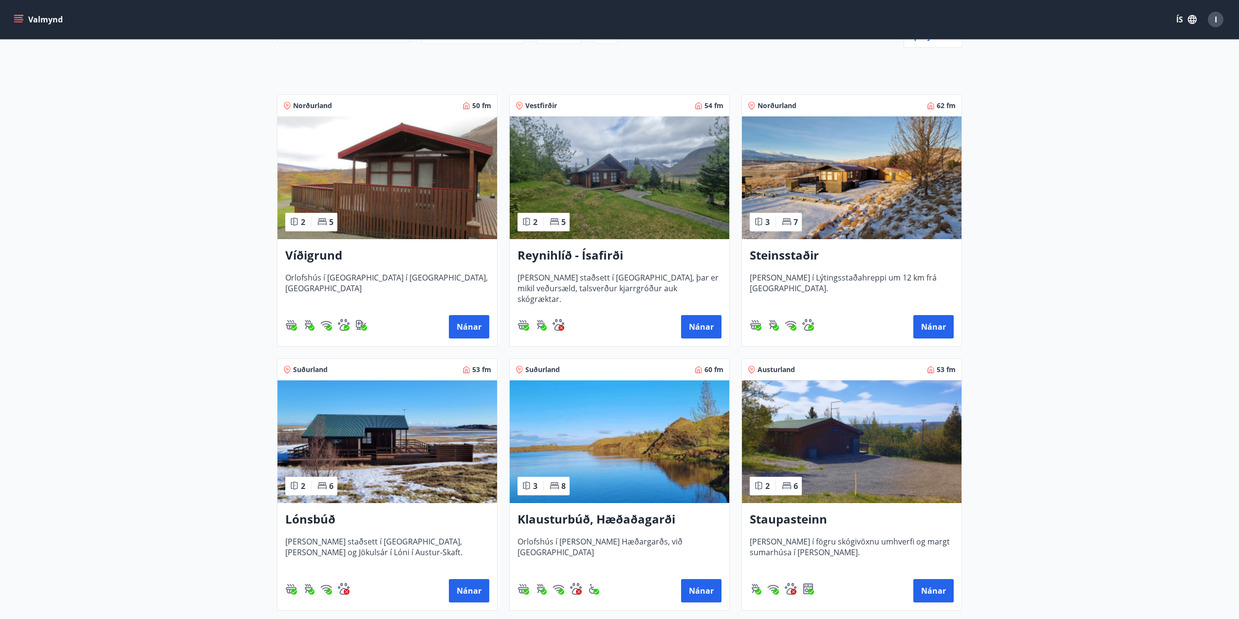
scroll to position [146, 0]
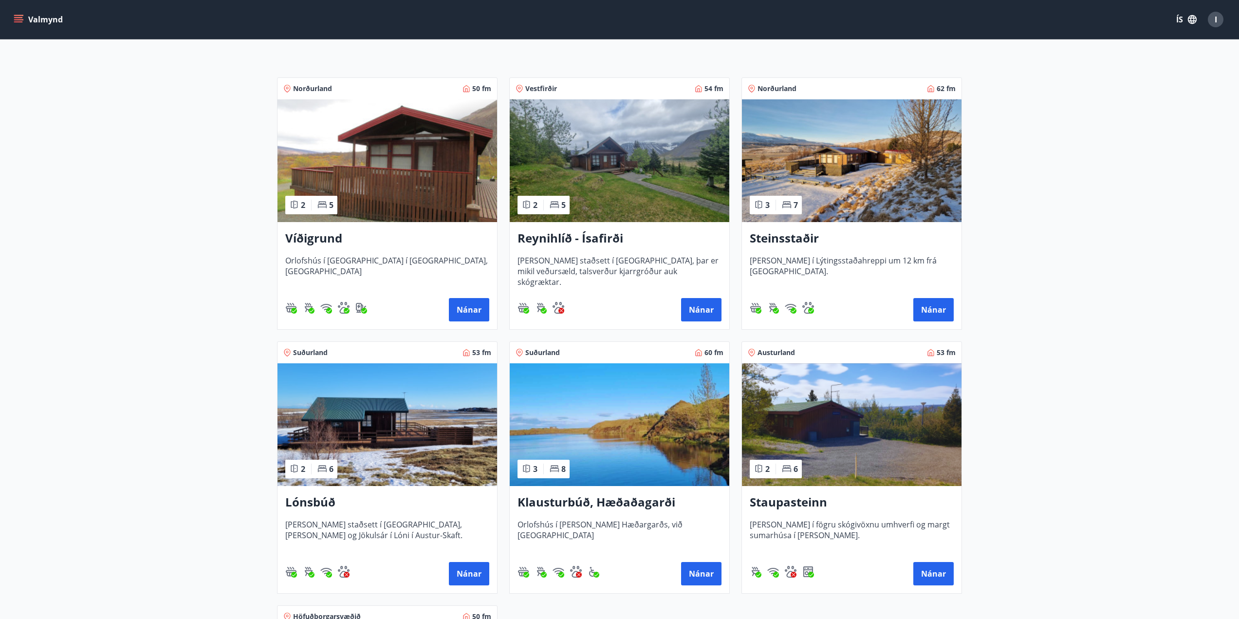
click at [622, 502] on h3 "Klausturbúð, Hæðaðagarði" at bounding box center [619, 503] width 204 height 18
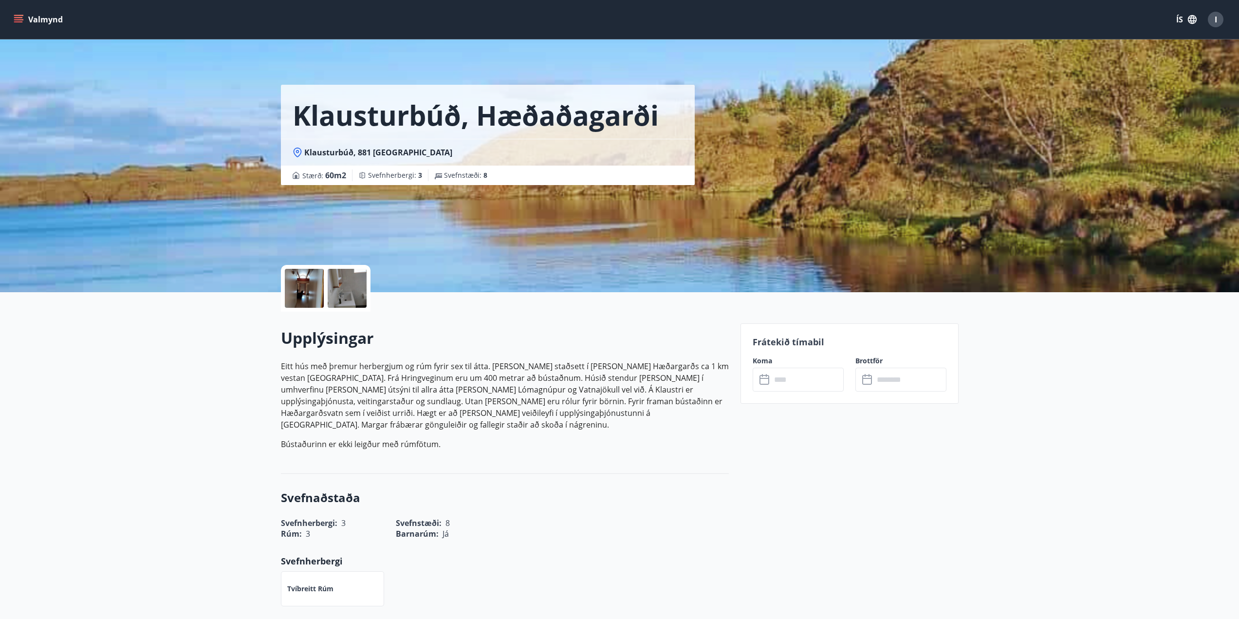
click at [789, 382] on input "text" at bounding box center [807, 379] width 73 height 24
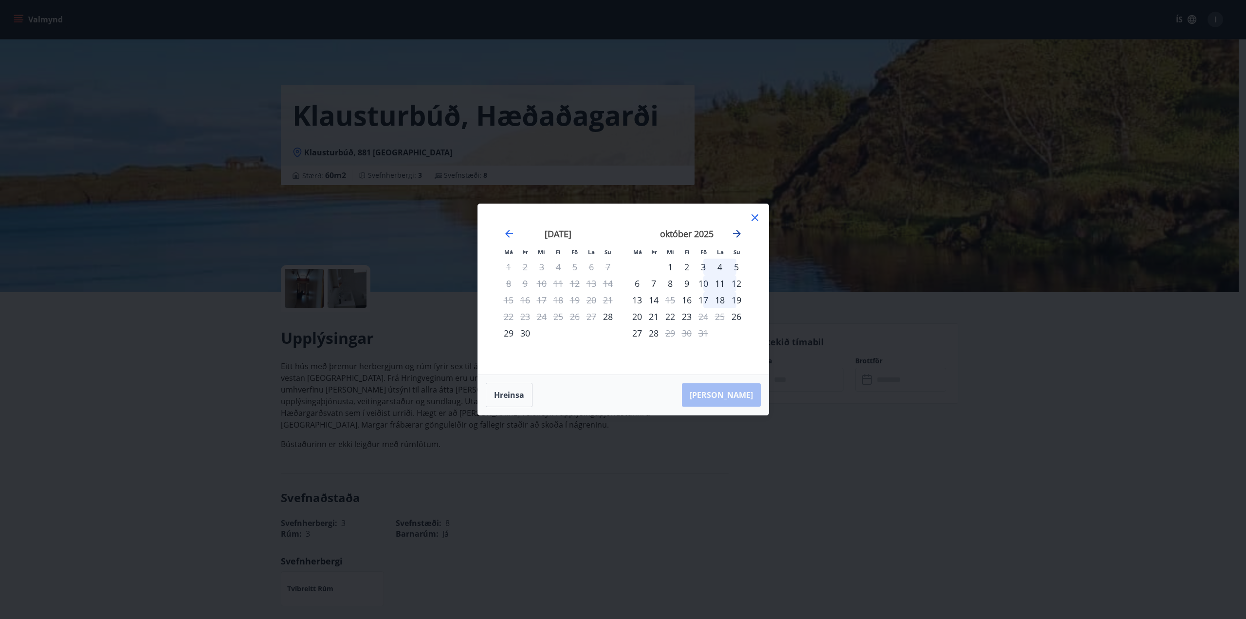
click at [739, 232] on icon "Move forward to switch to the next month." at bounding box center [737, 234] width 8 height 8
click at [754, 219] on icon at bounding box center [755, 218] width 12 height 12
